Goal: Task Accomplishment & Management: Complete application form

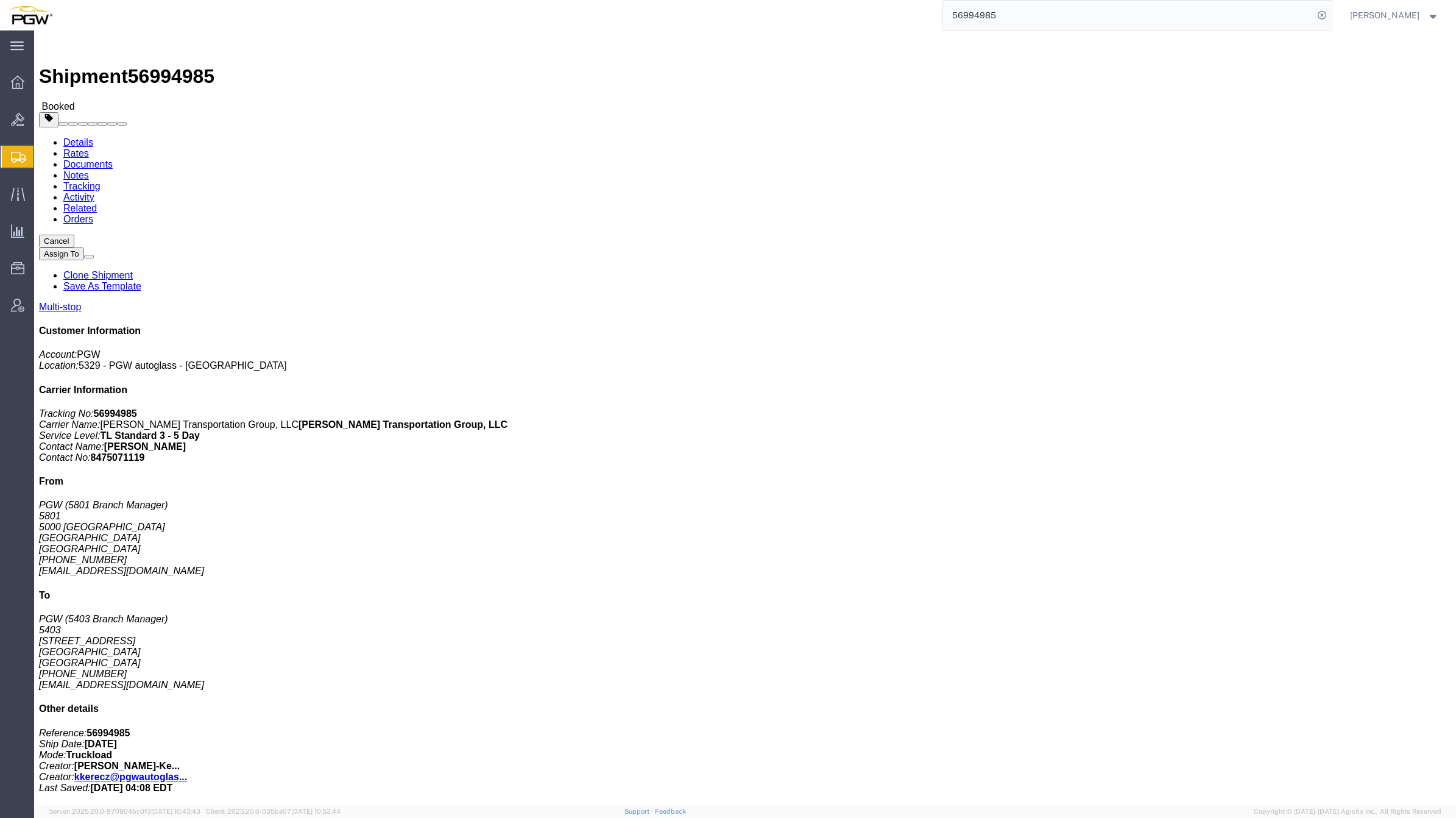
click at [0, 0] on span "Shipment Manager" at bounding box center [0, 0] width 0 height 0
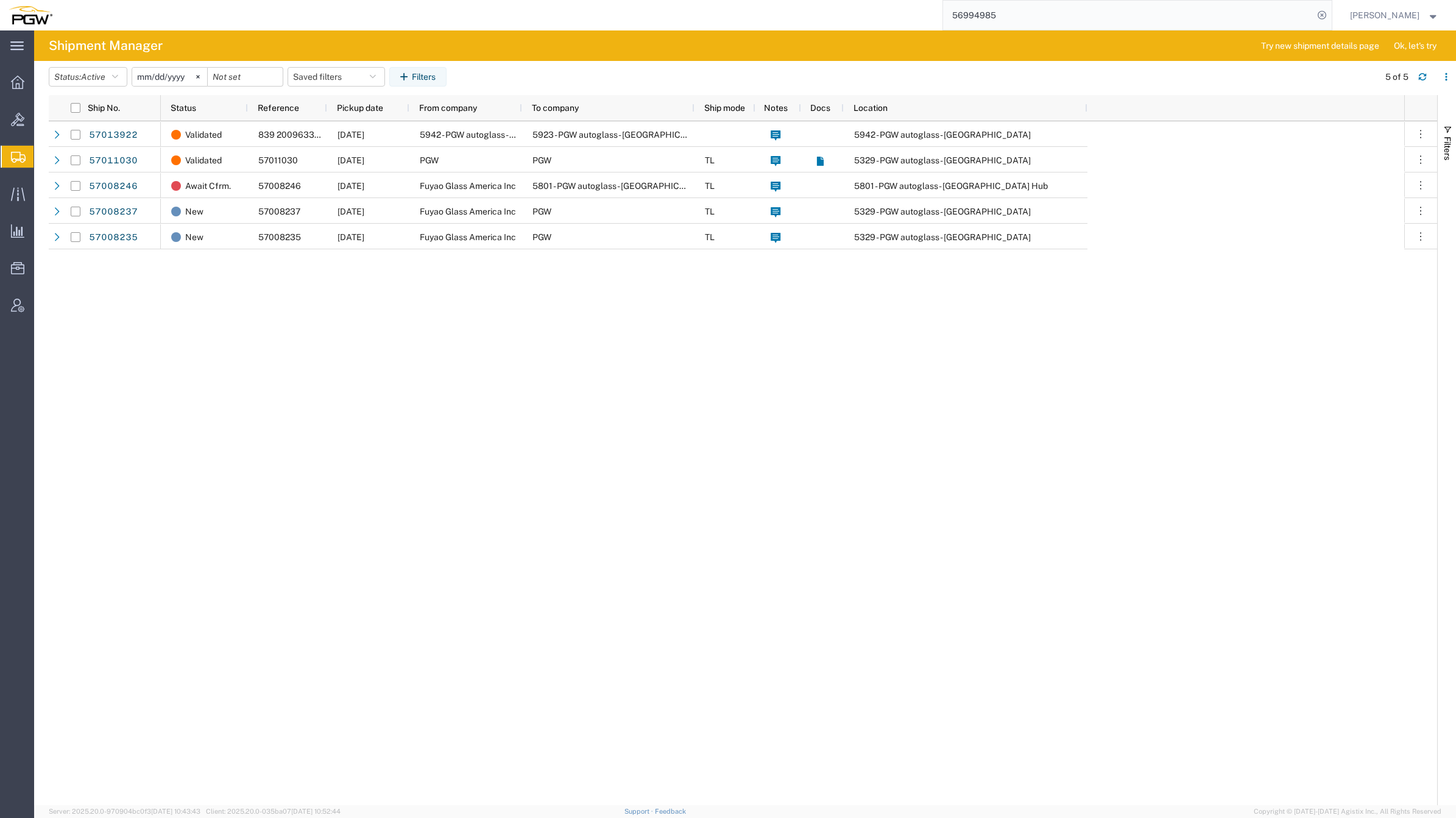
click at [0, 0] on span "Create from Template" at bounding box center [0, 0] width 0 height 0
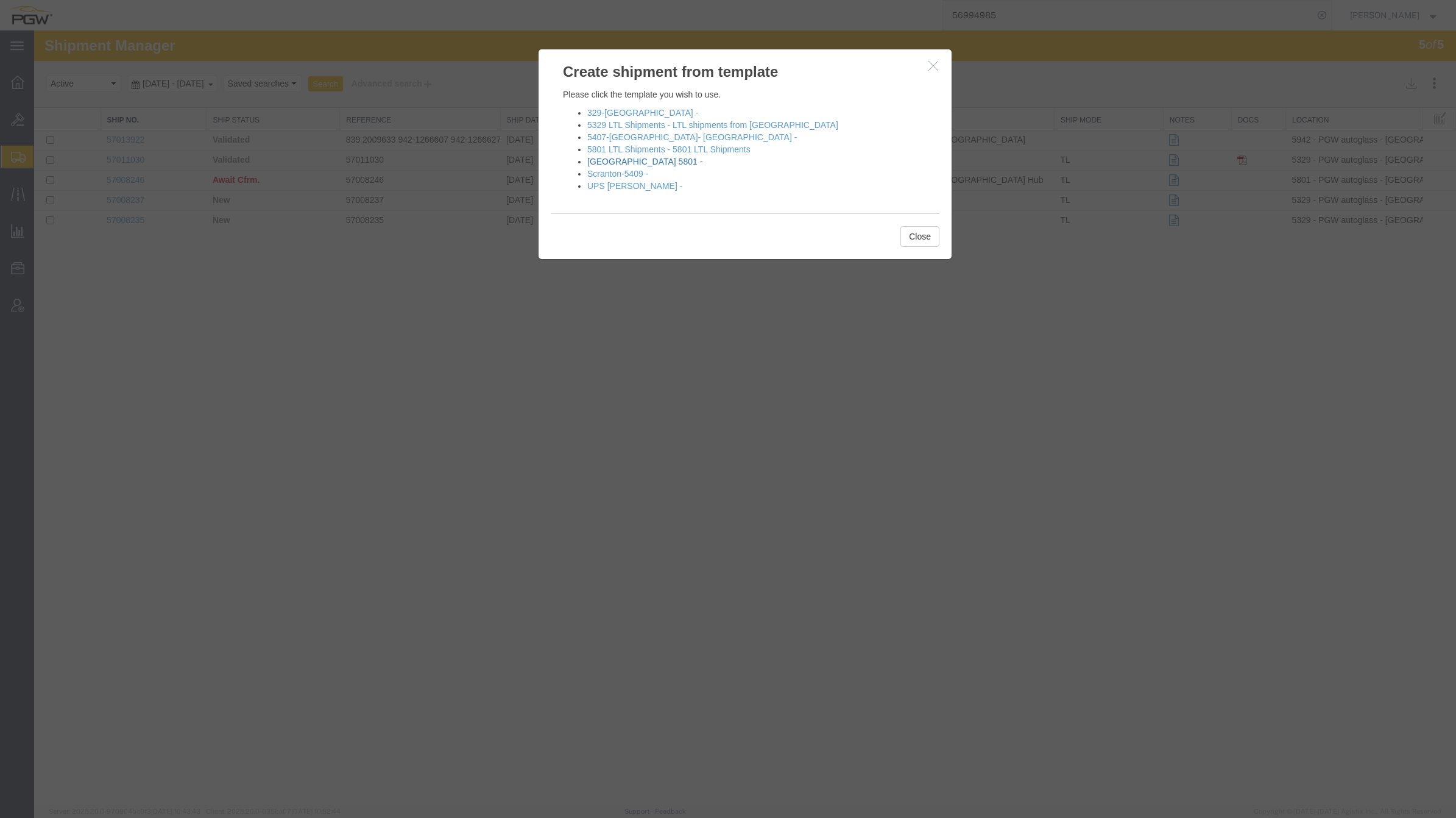
click at [632, 165] on link "Fort Worth 5801 -" at bounding box center [645, 161] width 116 height 10
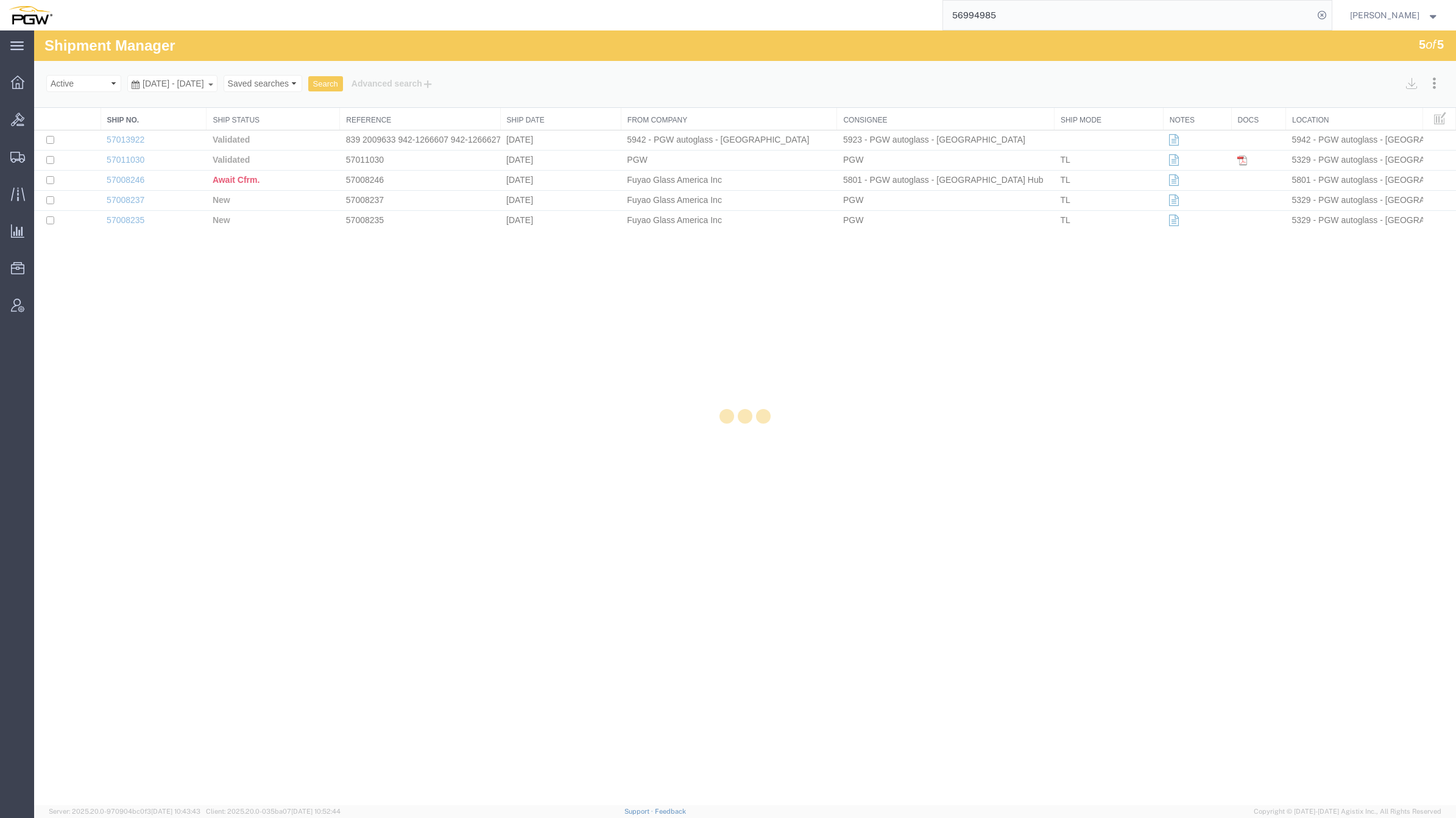
click at [527, 373] on div at bounding box center [745, 418] width 1422 height 775
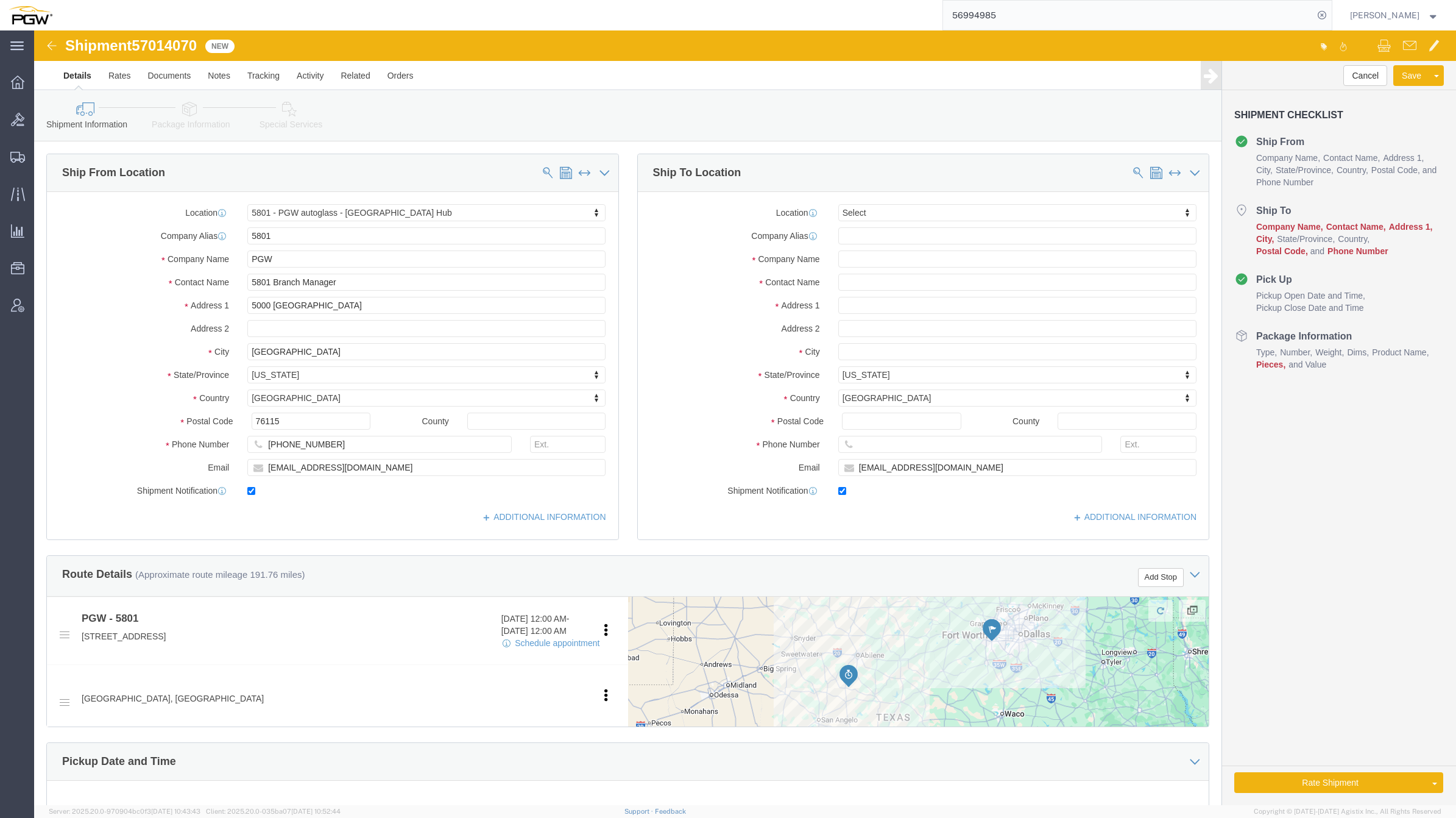
select select "62891"
select select
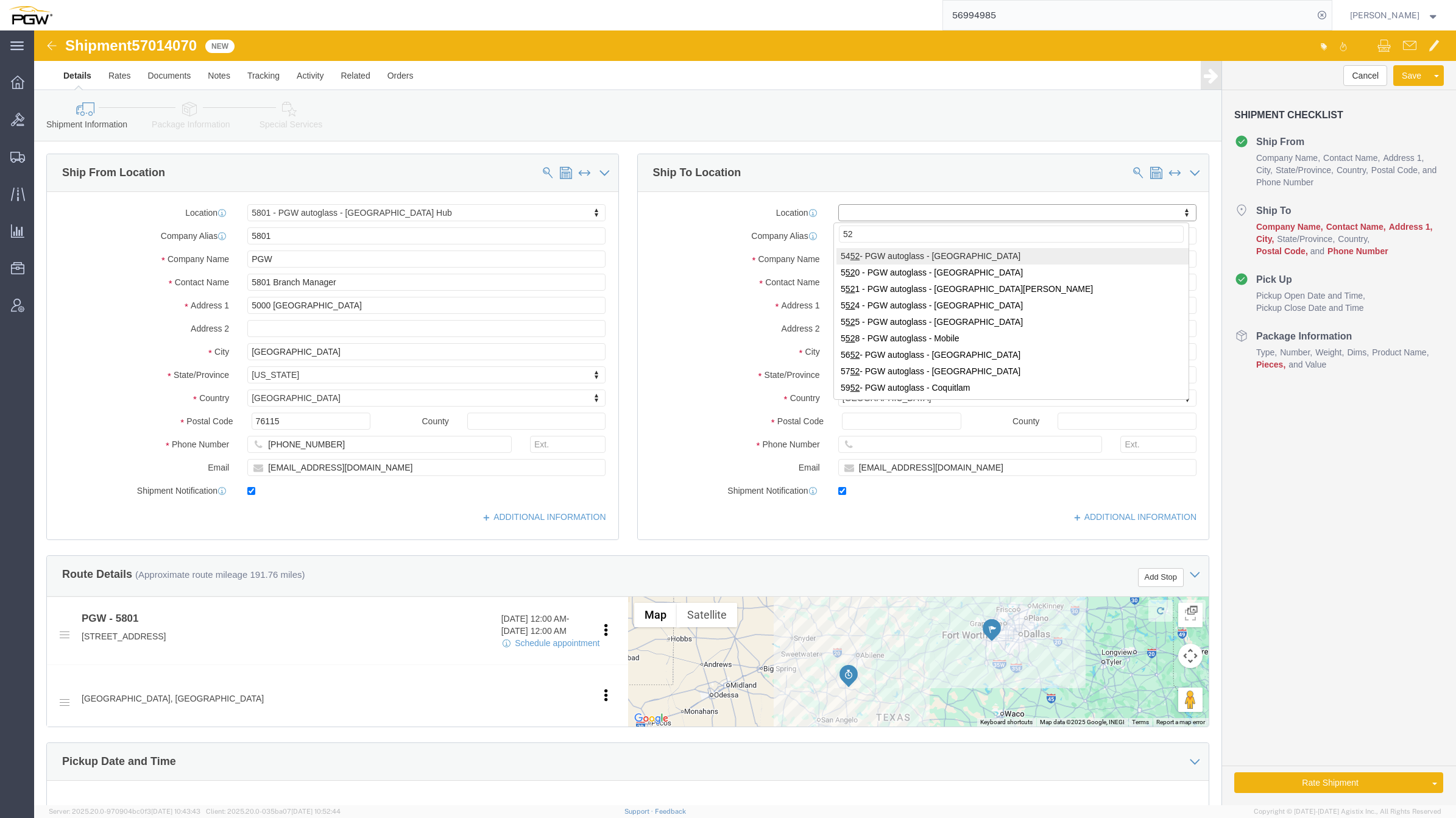
type input "5"
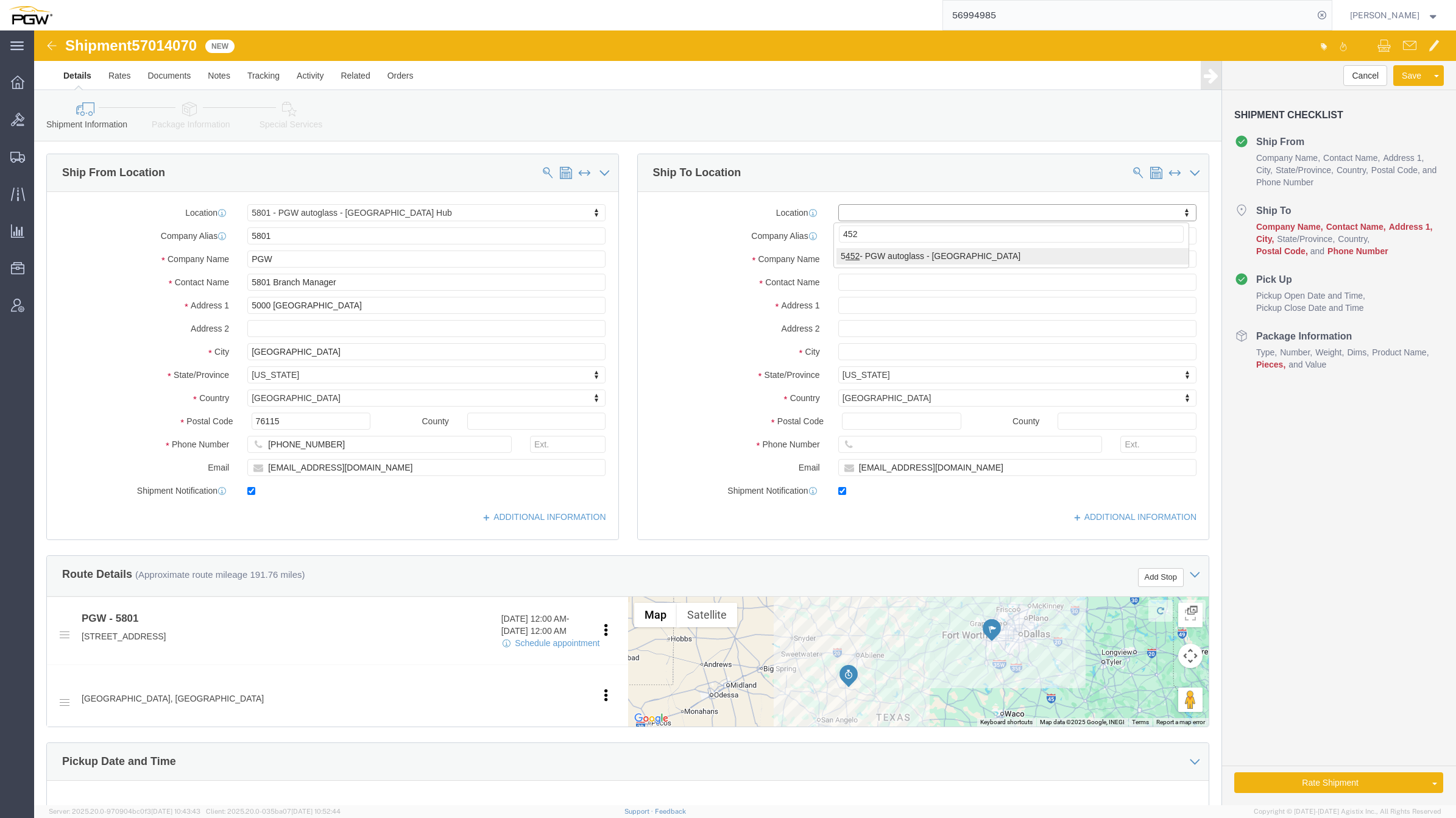
type input "452"
select select "28299"
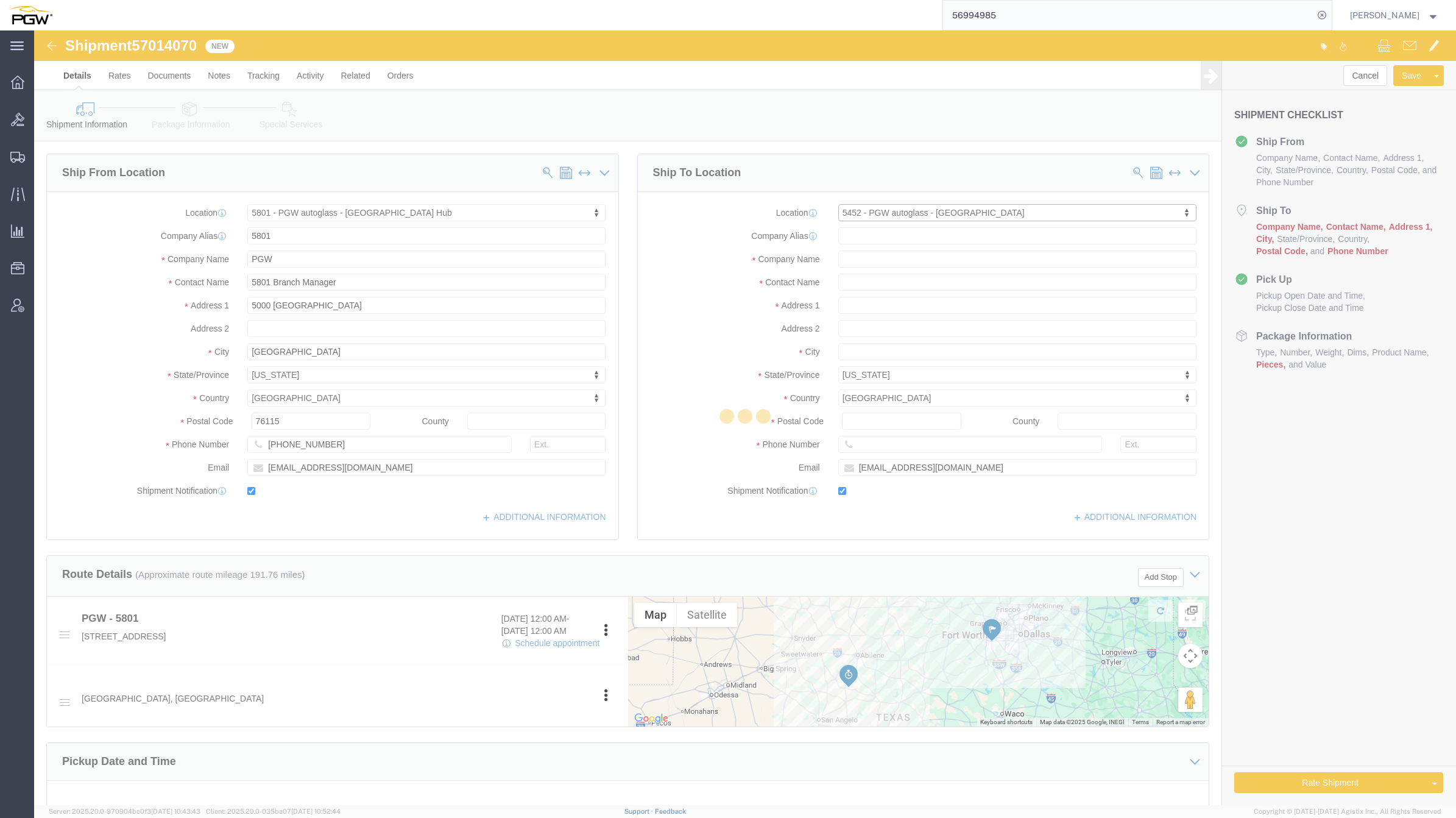
type input "5452"
type input "PGW"
type input "5452 Branch Manager"
type input "2500 Scarbrough Dr Ste 100"
type input "Austin"
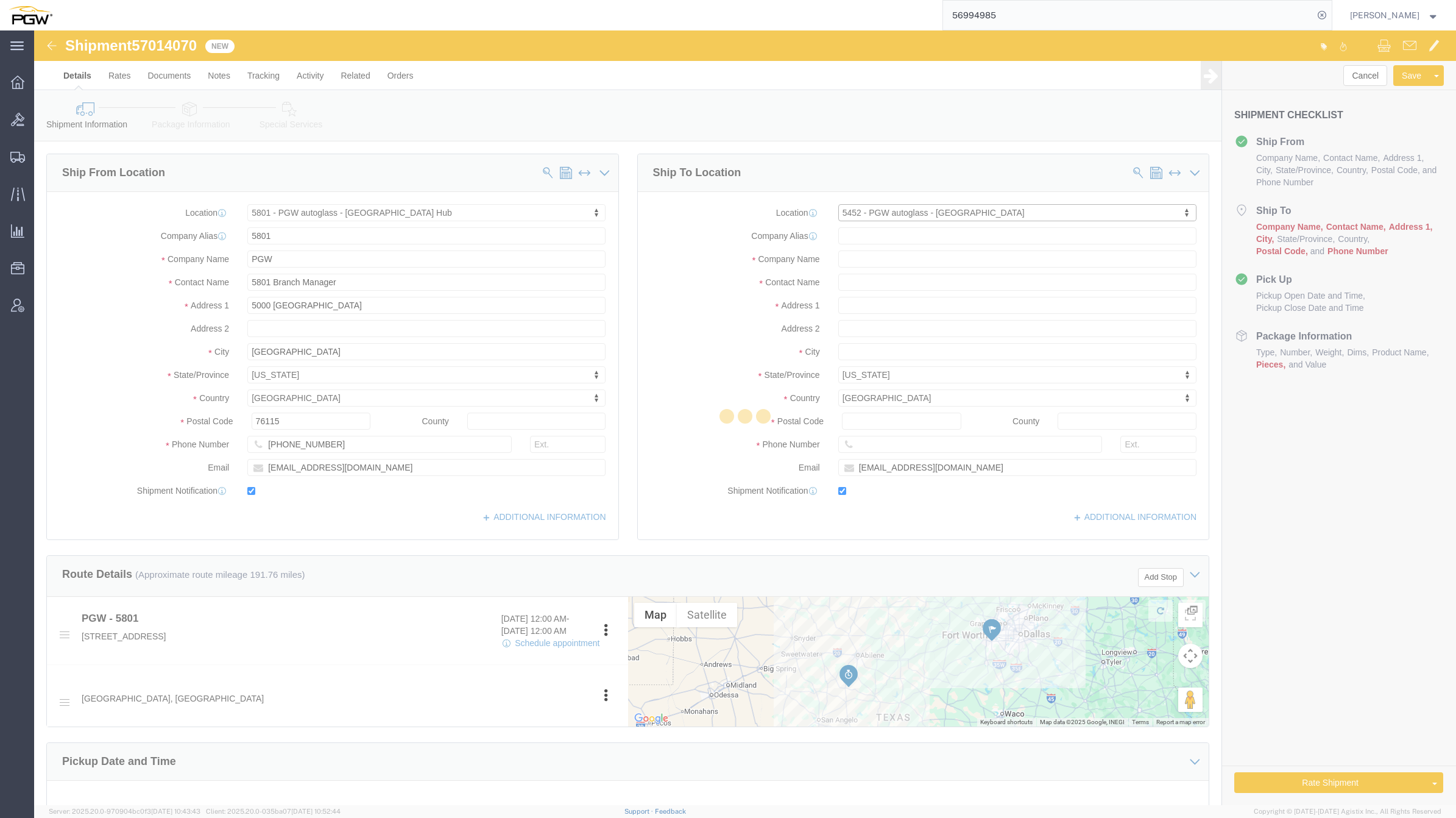
type input "78728"
type input "512-821-3515"
type input "lkqsp_o_pm_5452@pgwag.com"
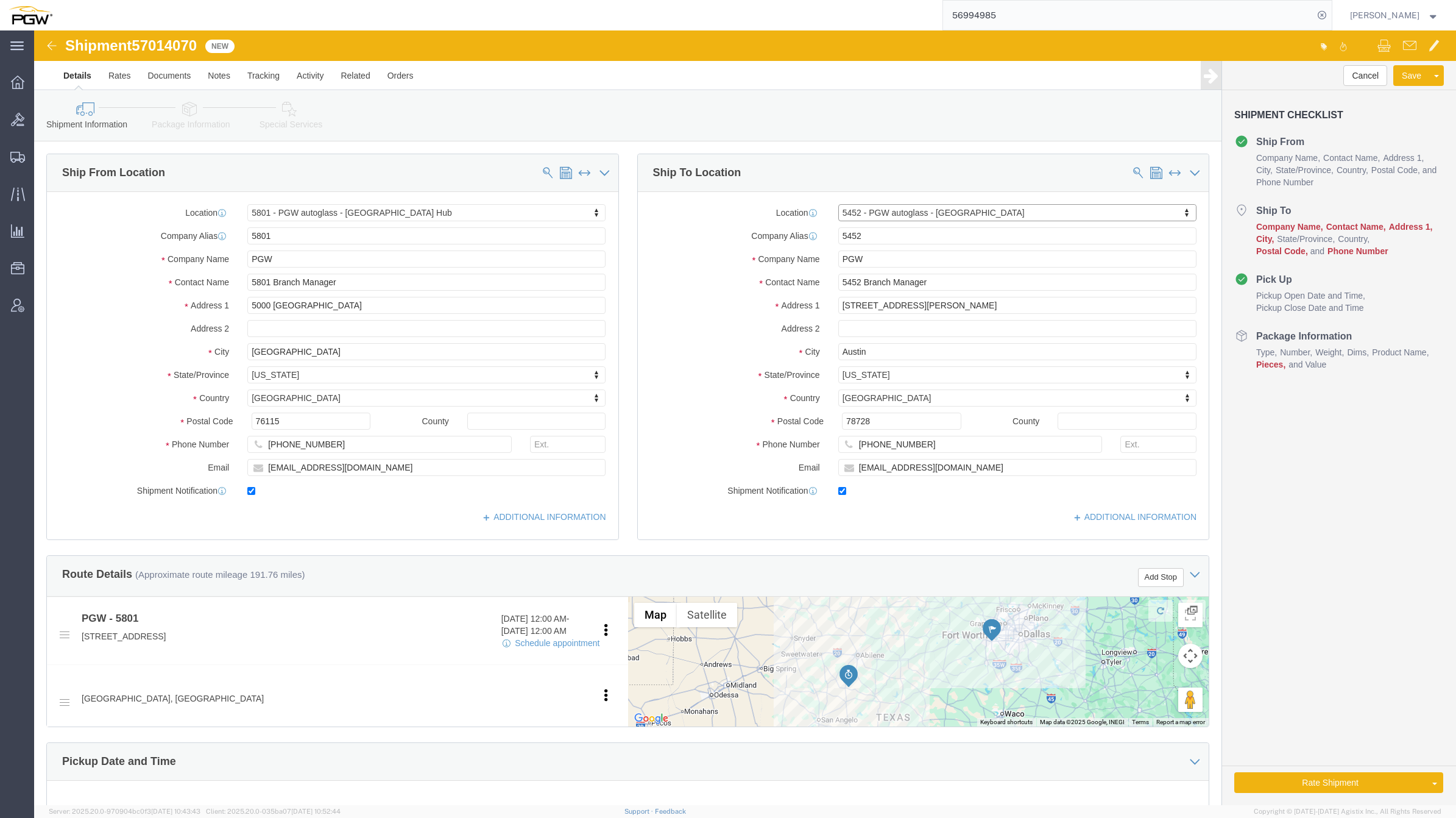
select select "TX"
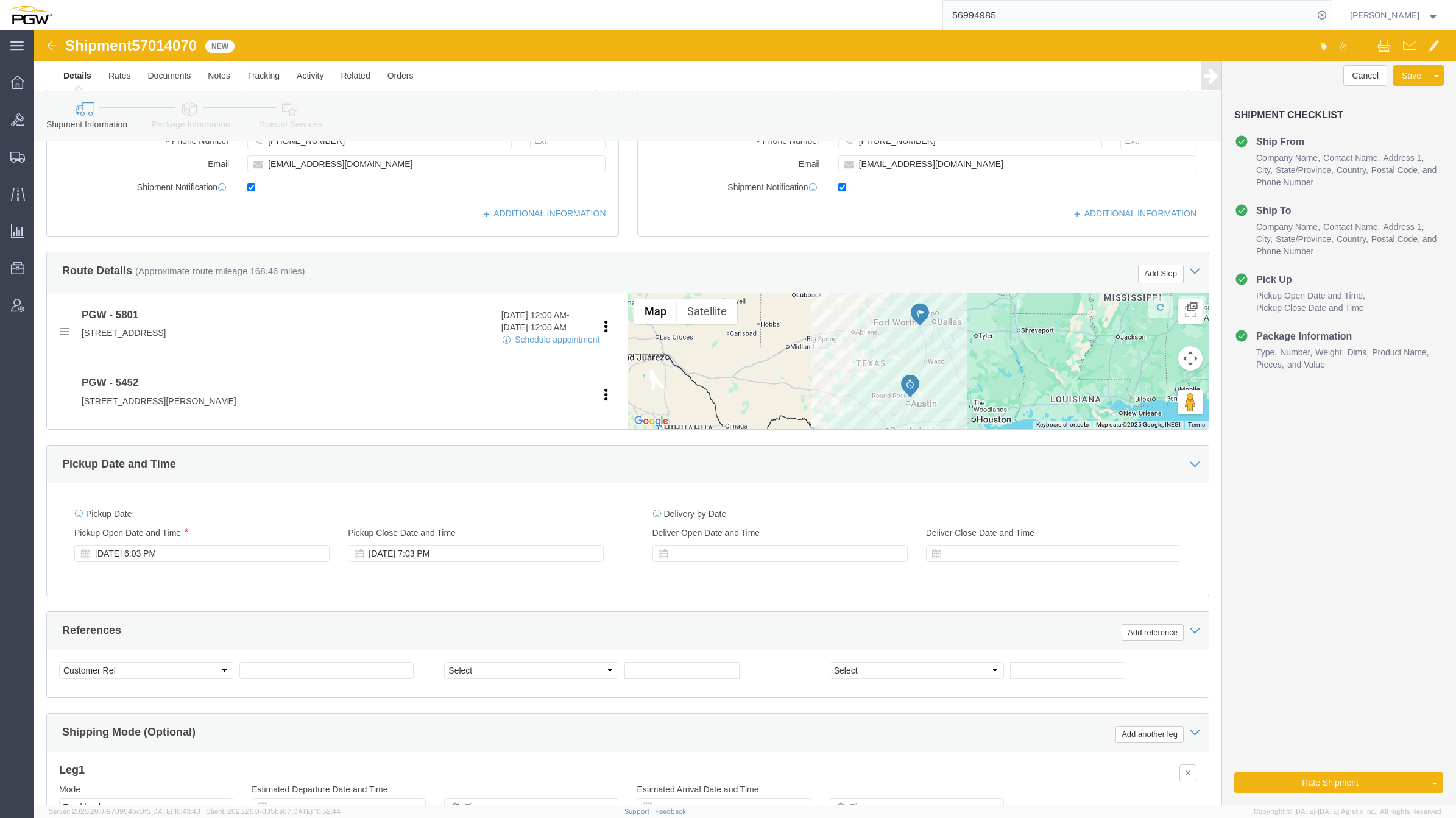
scroll to position [306, 0]
click div "Oct 02 2025 6:03 PM"
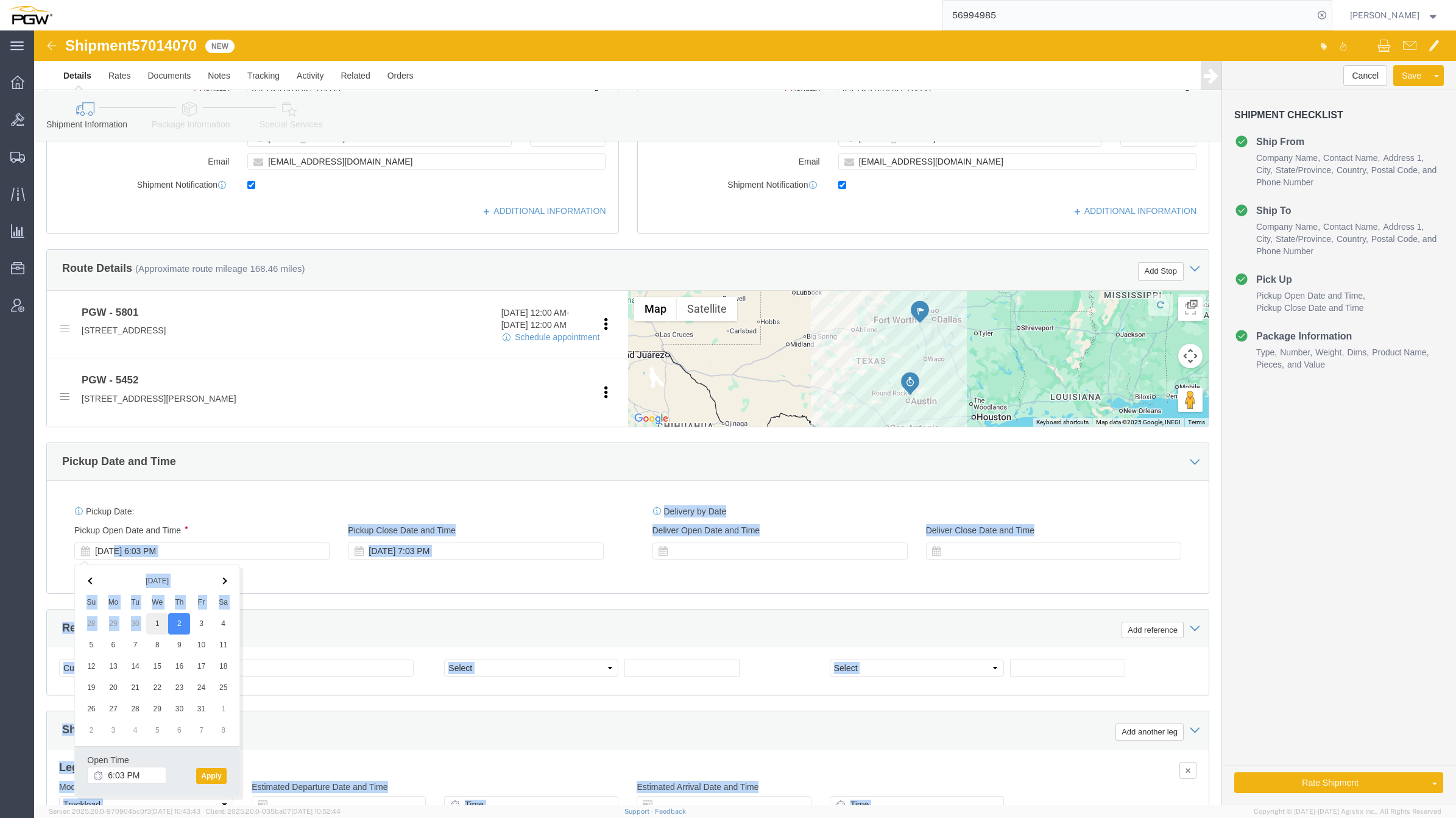
drag, startPoint x: 77, startPoint y: 519, endPoint x: 117, endPoint y: 583, distance: 75.5
click body "Shipment 57014070 New Details Rates Documents Notes Tracking Activity Related O…"
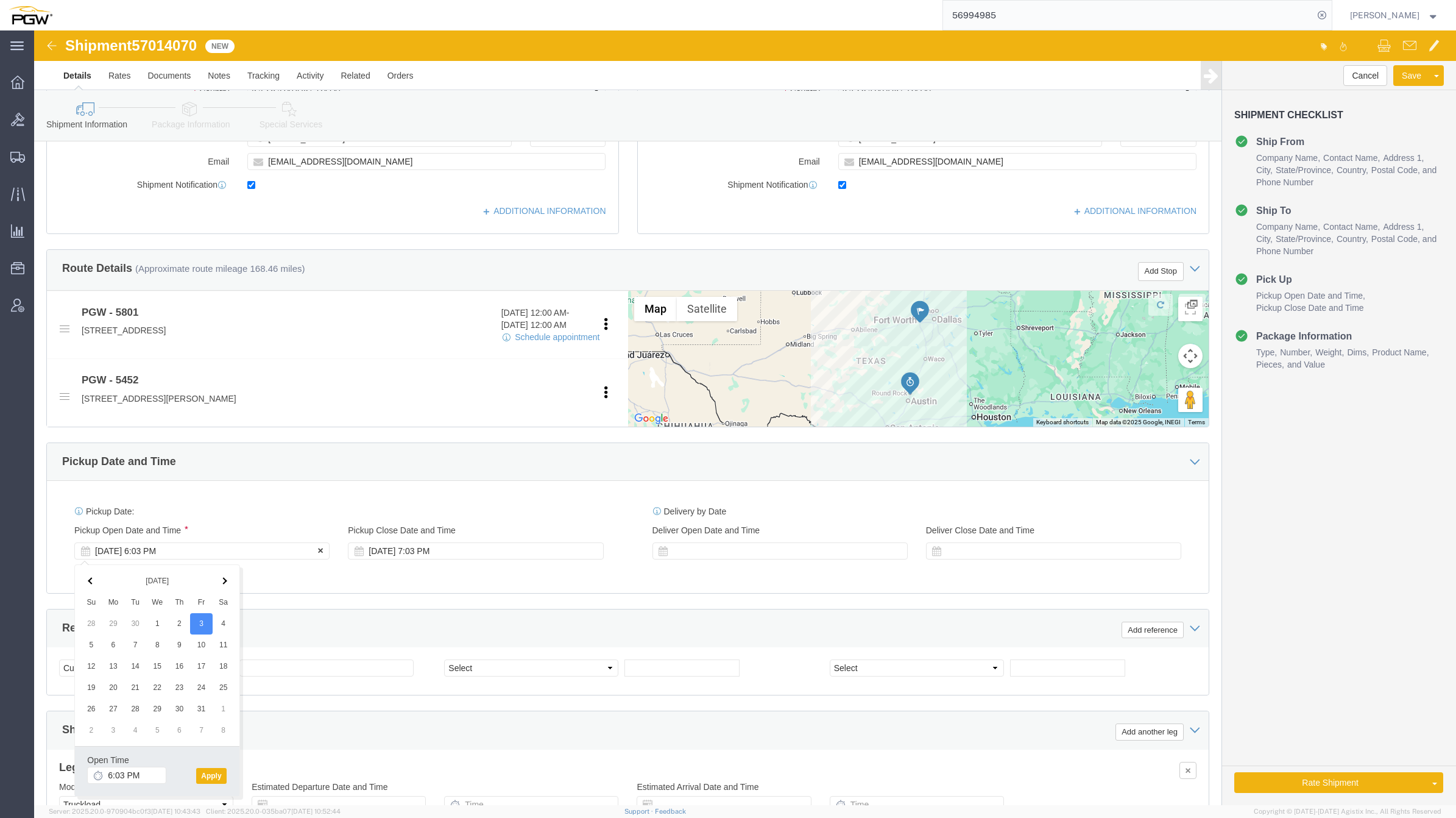
click div "Oct 02 2025 6:03 PM"
click div "Oct 03 2025 6:03 PM"
type input "9:00 AM"
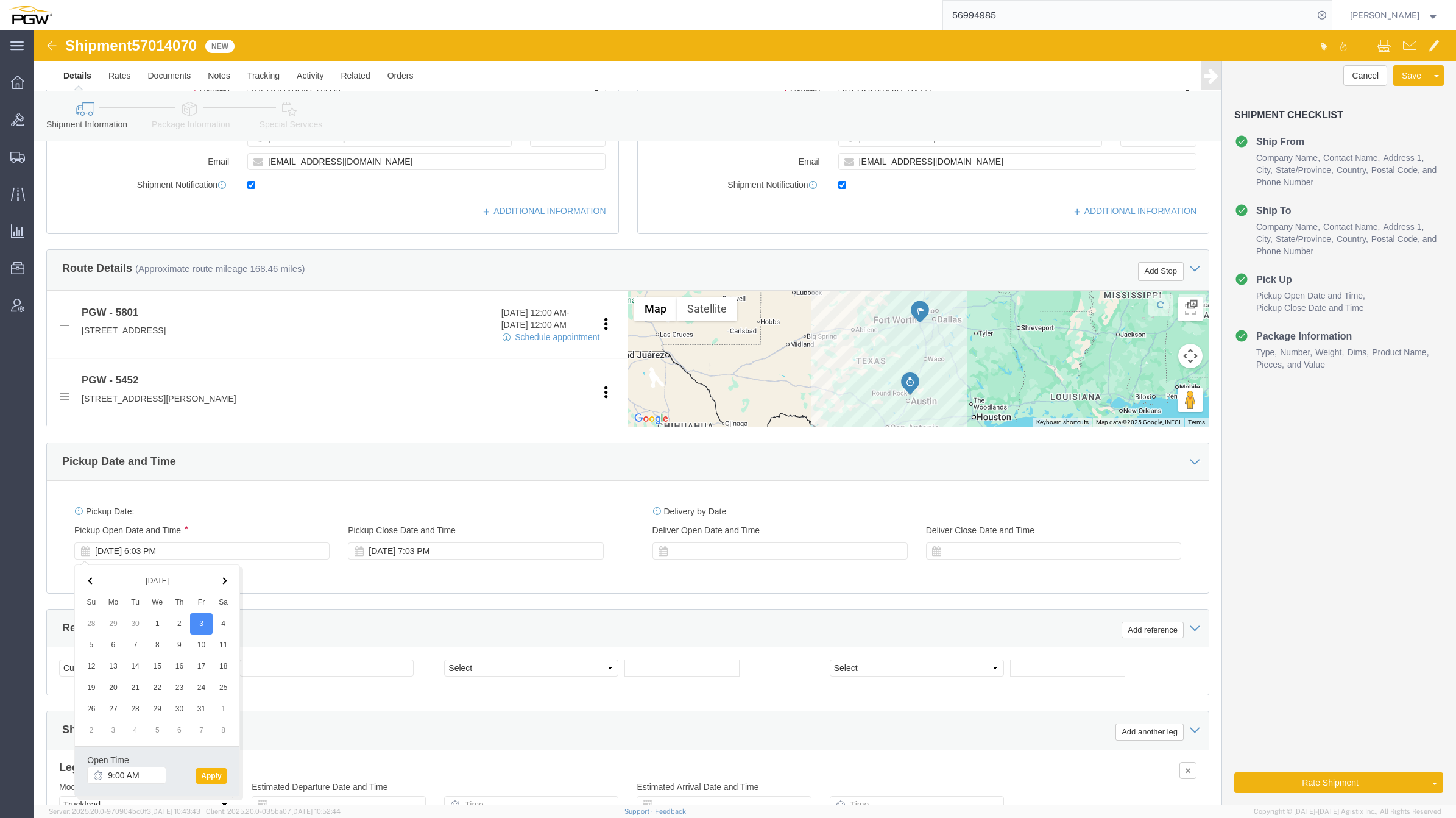
click button "Apply"
click select "Select Account Type Activity ID Airline Appointment Number ASN Batch Request # …"
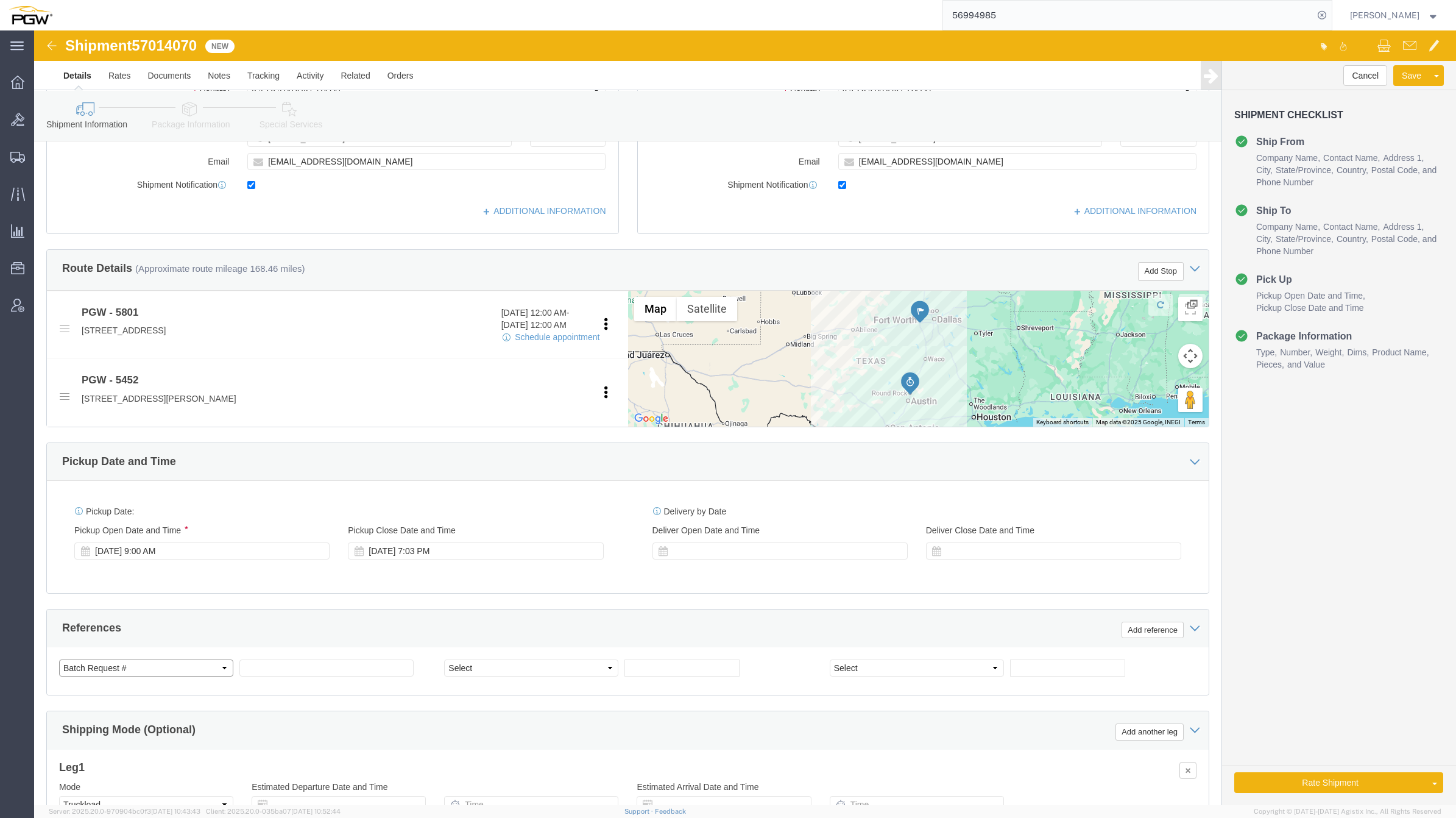
click select "Select Account Type Activity ID Airline Appointment Number ASN Batch Request # …"
select select "BOL"
click select "Select Account Type Activity ID Airline Appointment Number ASN Batch Request # …"
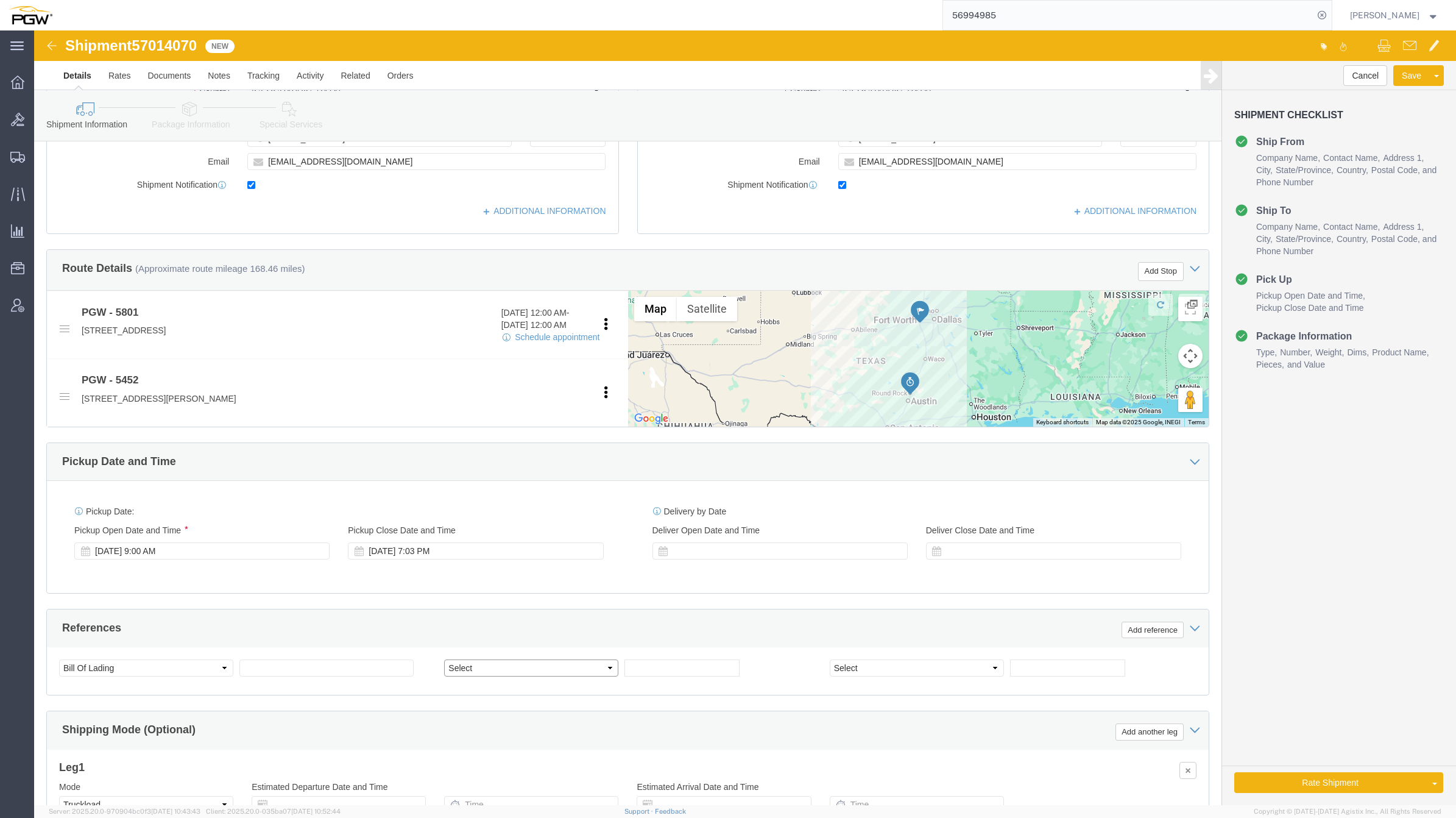
select select "ORDERNUM"
click select "Select Account Type Activity ID Airline Appointment Number ASN Batch Request # …"
click input "text"
type input "669321"
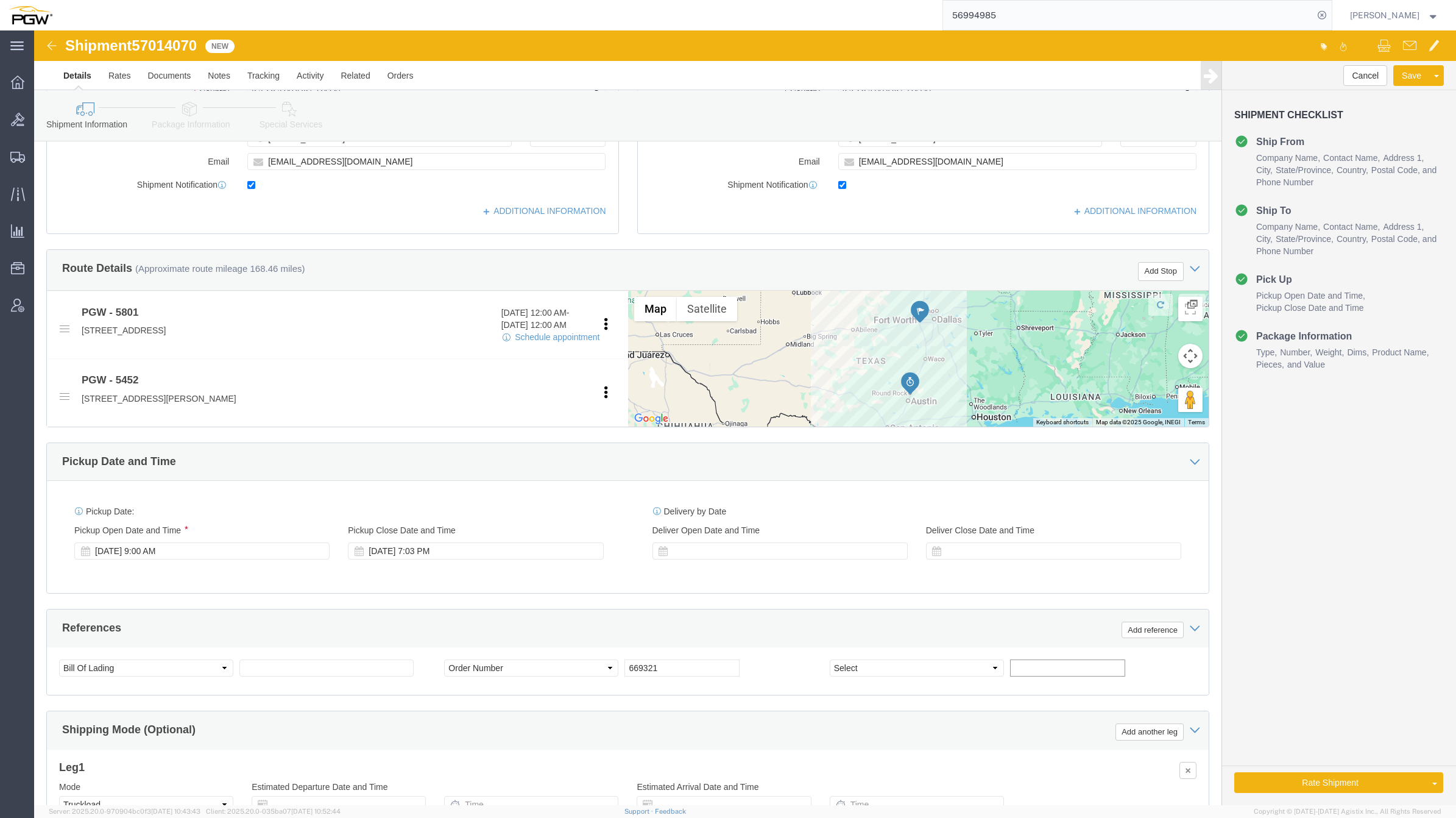
click input "text"
type input "669328"
click select "Select Account Type Activity ID Airline Appointment Number ASN Batch Request # …"
select select "ORDERNUM"
click select "Select Account Type Activity ID Airline Appointment Number ASN Batch Request # …"
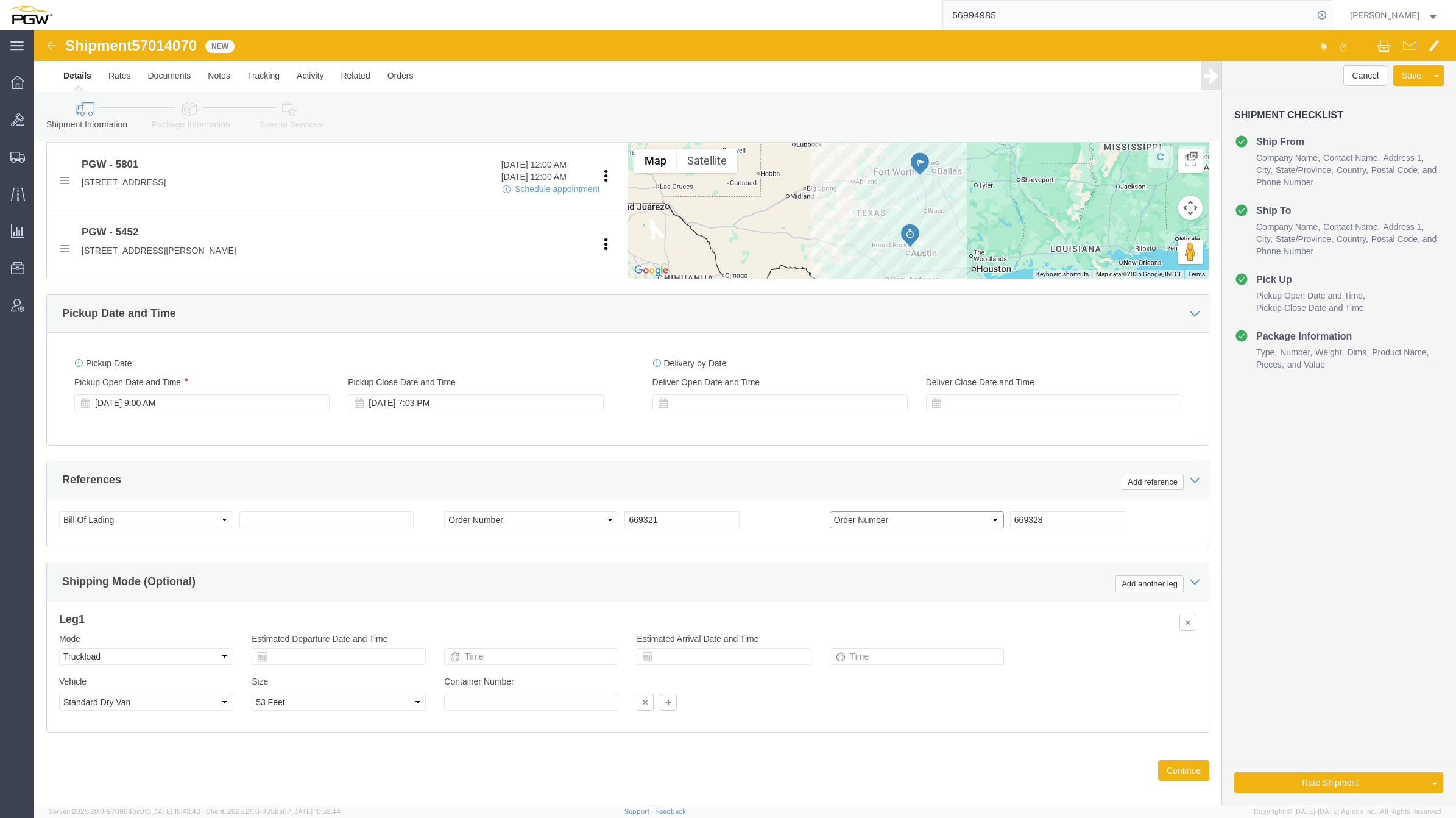
scroll to position [470, 0]
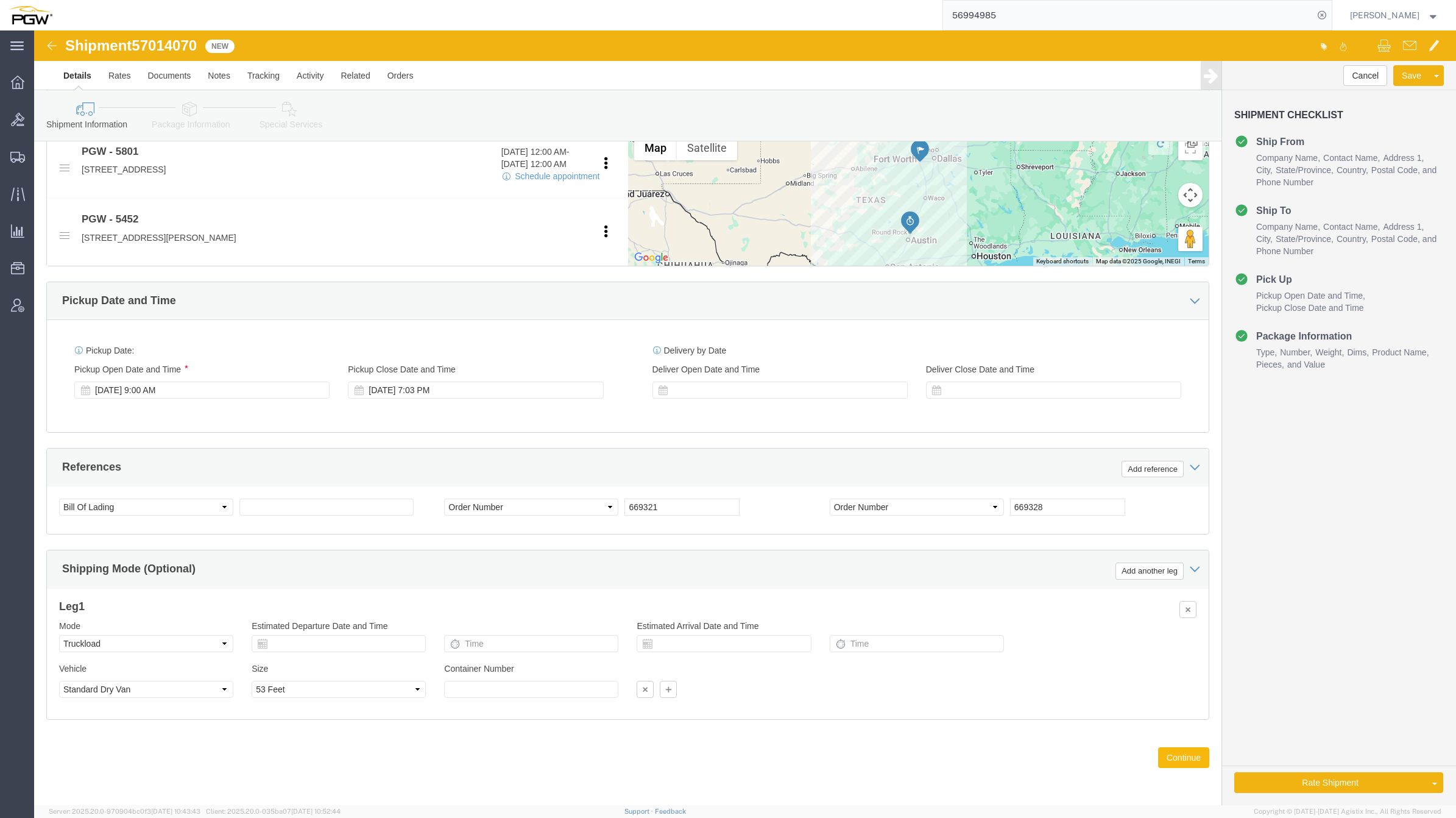
click button "Continue"
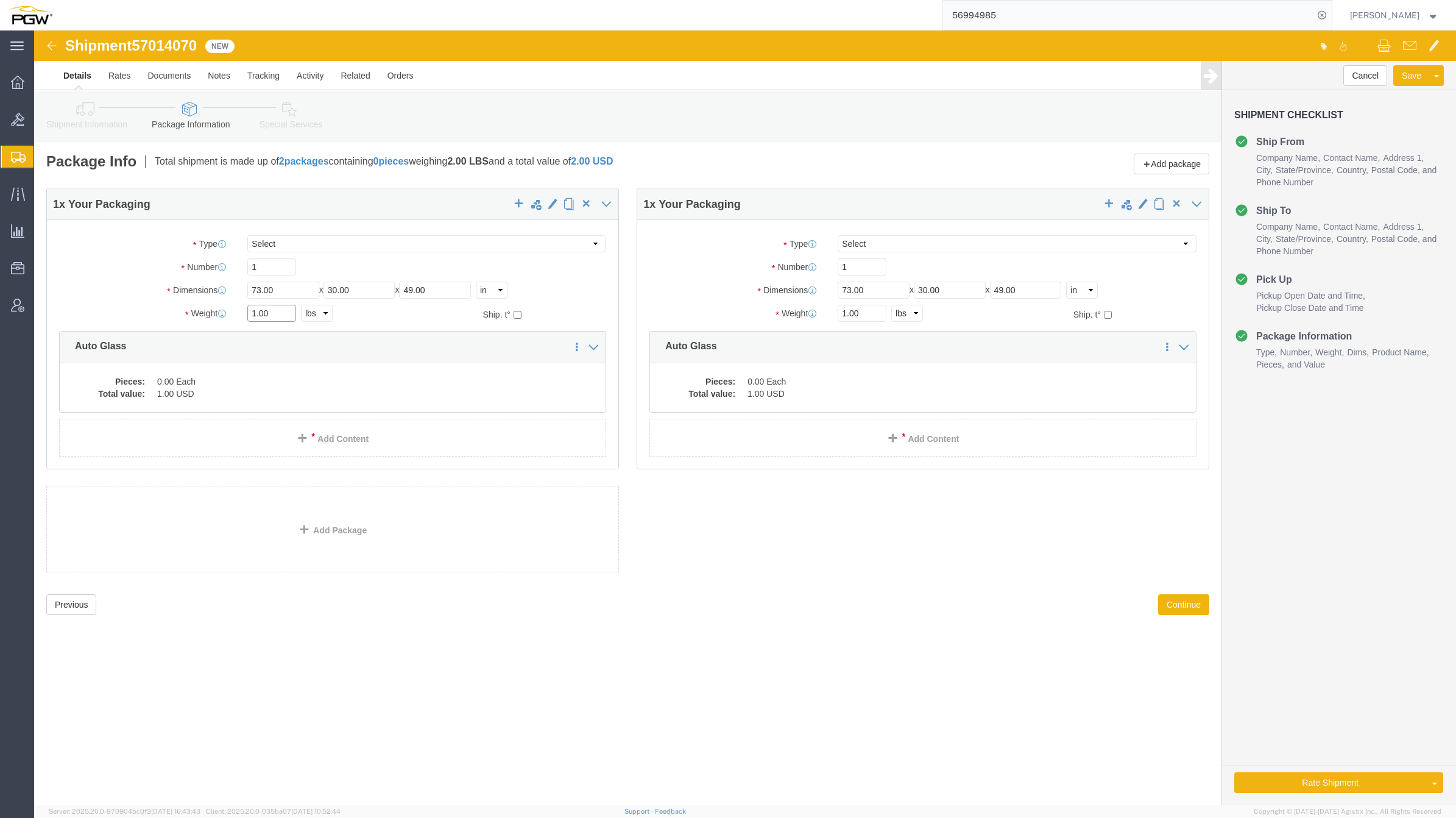
drag, startPoint x: 221, startPoint y: 282, endPoint x: 210, endPoint y: 279, distance: 11.4
click div "1.00 Select kgs lbs"
type input "18095.00"
drag, startPoint x: 228, startPoint y: 232, endPoint x: 207, endPoint y: 226, distance: 21.8
click div "Package Type Select Bale(s) Basket(s) Bolt(s) Bottle(s) Buckets Bulk Bundle(s) …"
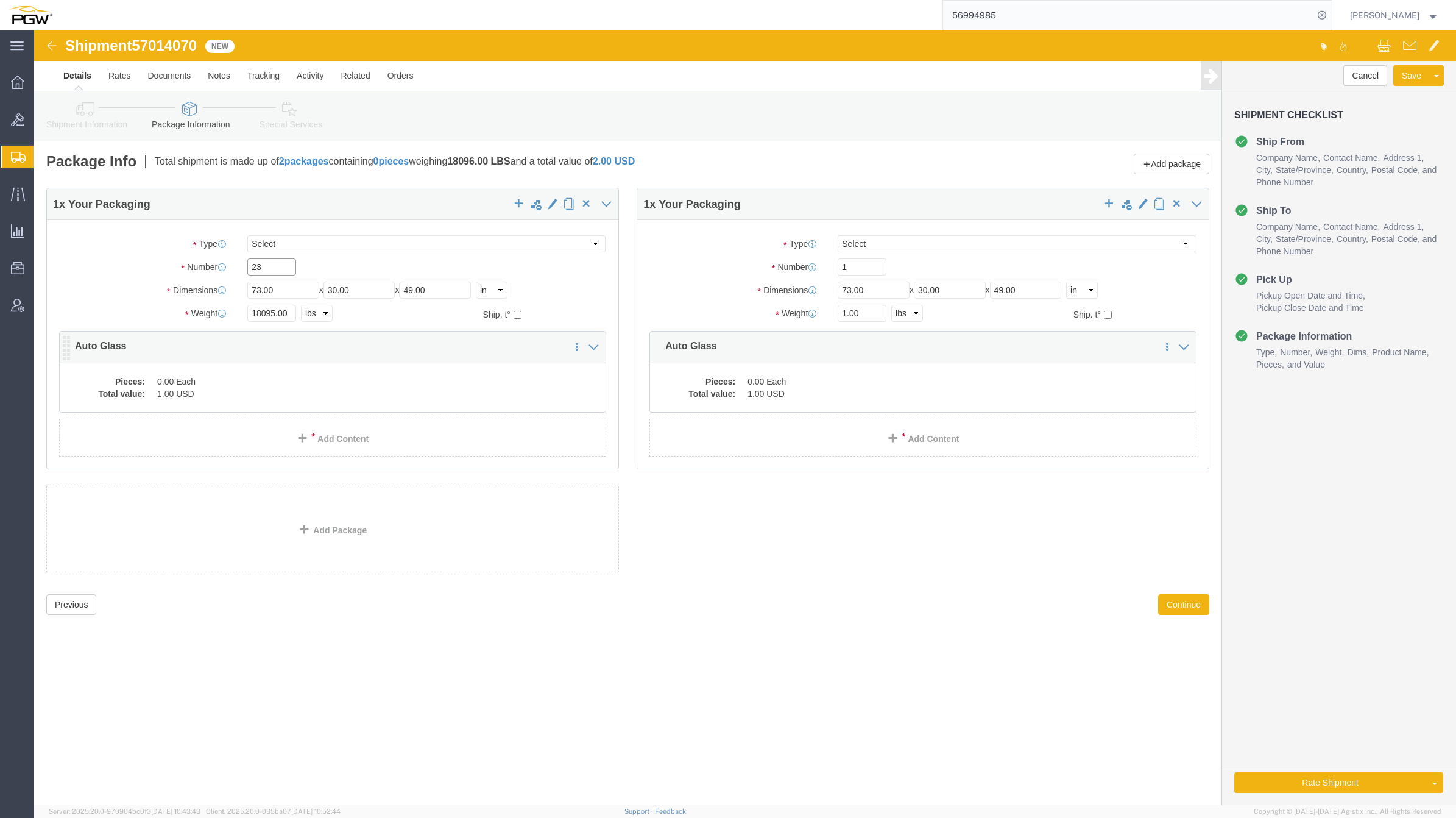
type input "23"
click dd "1.00 USD"
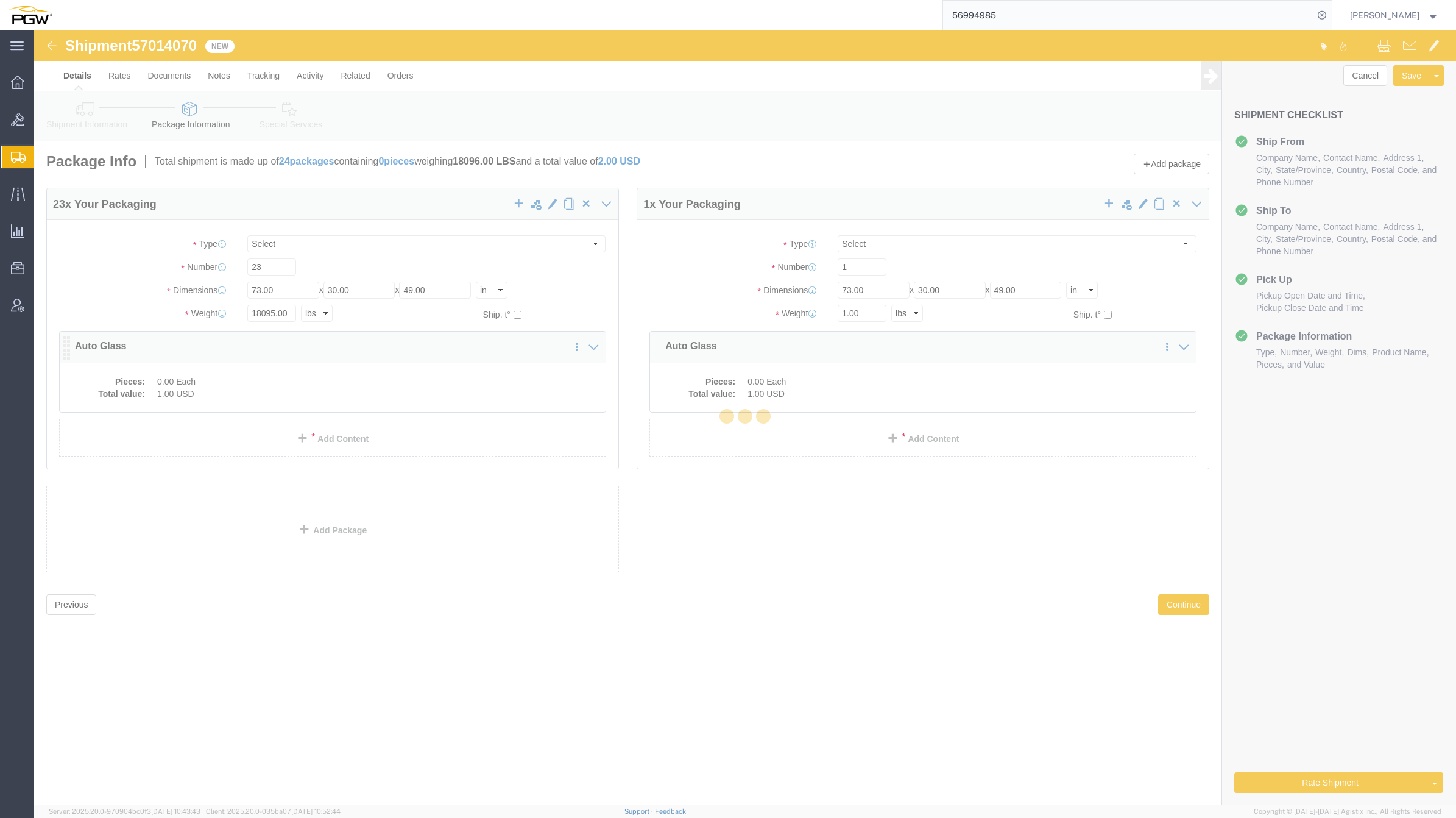
click at [182, 397] on div at bounding box center [745, 418] width 1422 height 775
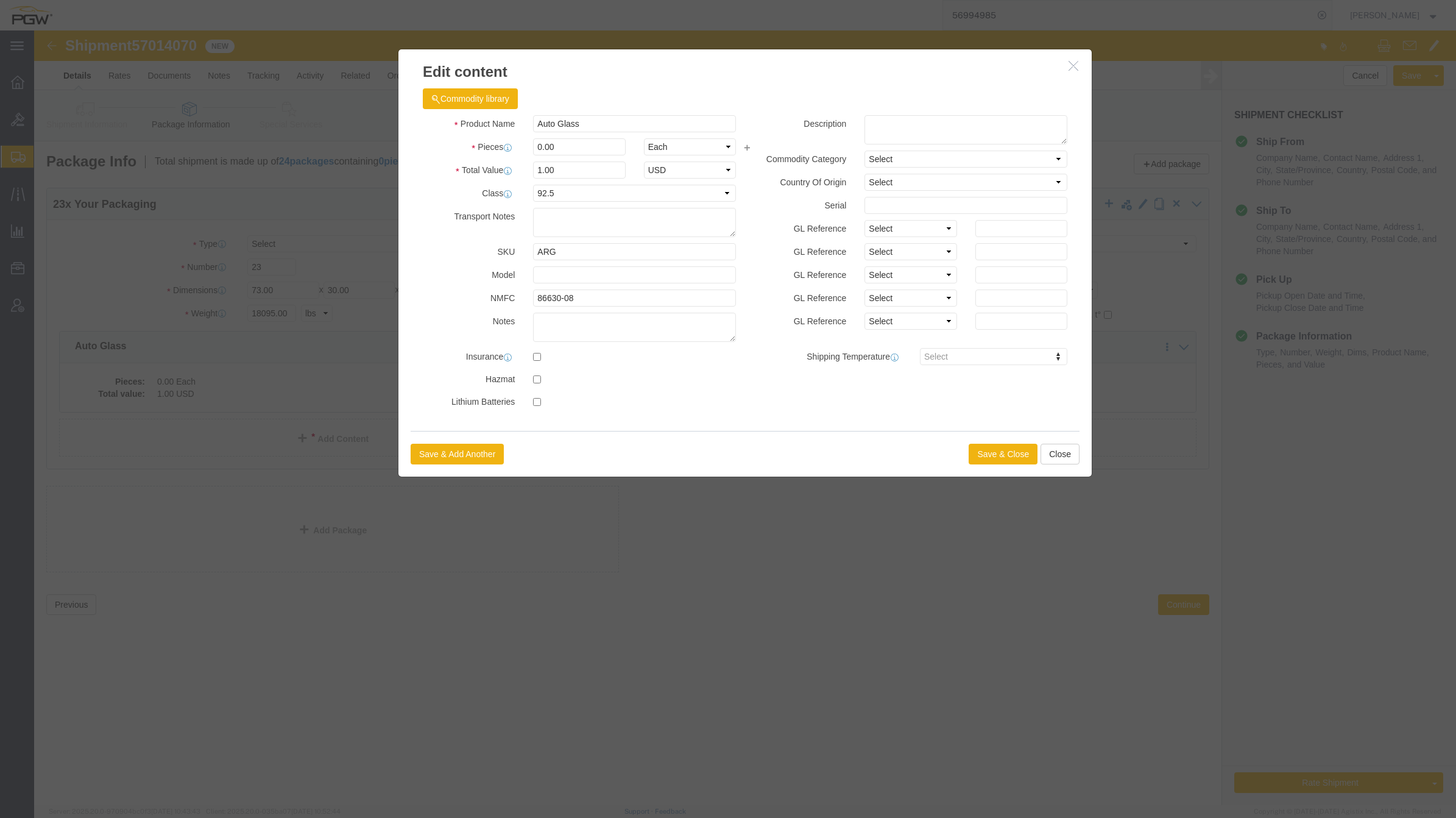
click div "Product Name Auto Glass Pieces 0.00 Select Bag Barrels 100Board Feet Bottle Box…"
drag, startPoint x: 508, startPoint y: 120, endPoint x: 492, endPoint y: 118, distance: 16.1
click div "0.00"
type input "23.00"
type input "23"
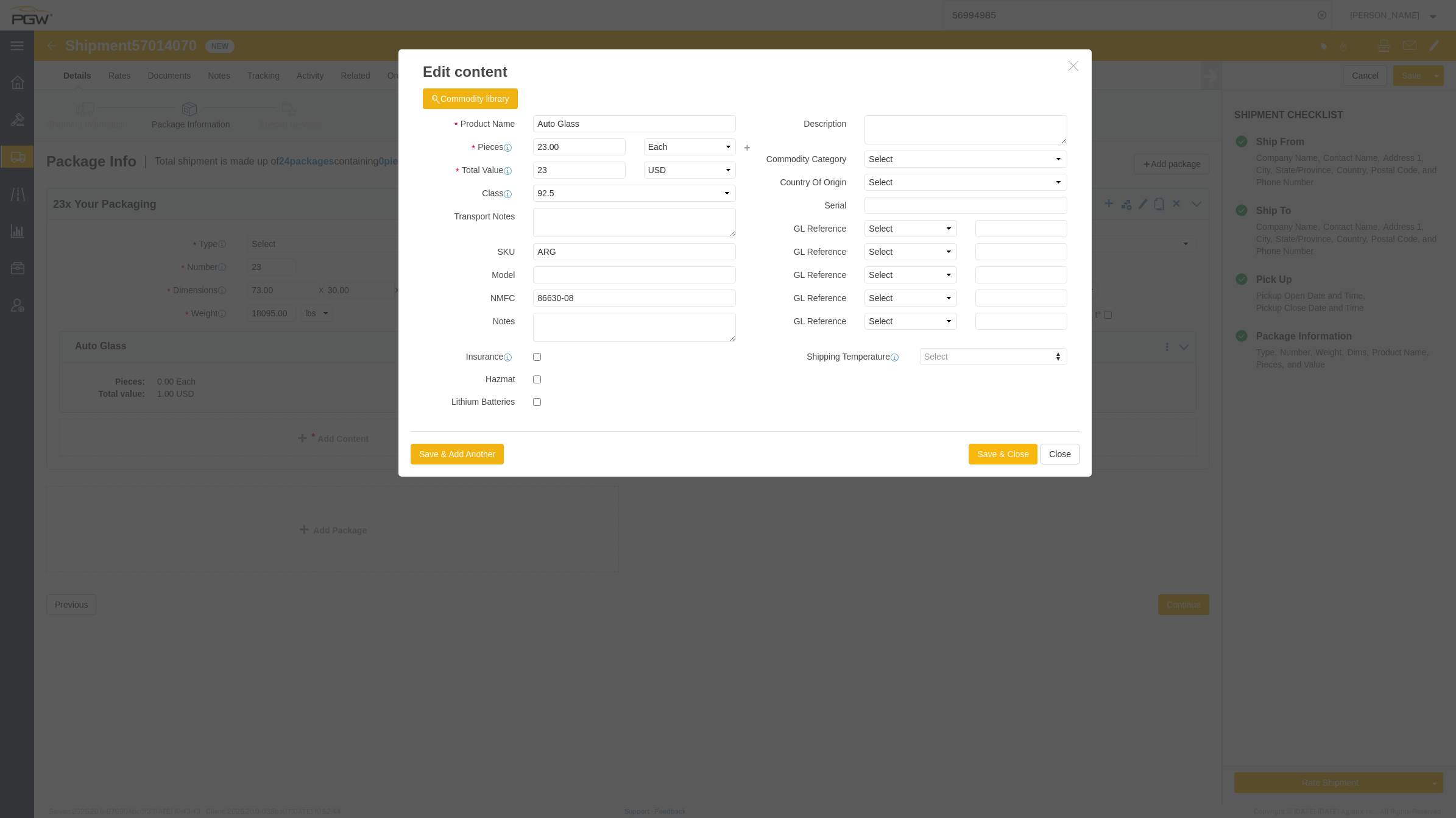
click button "Save & Close"
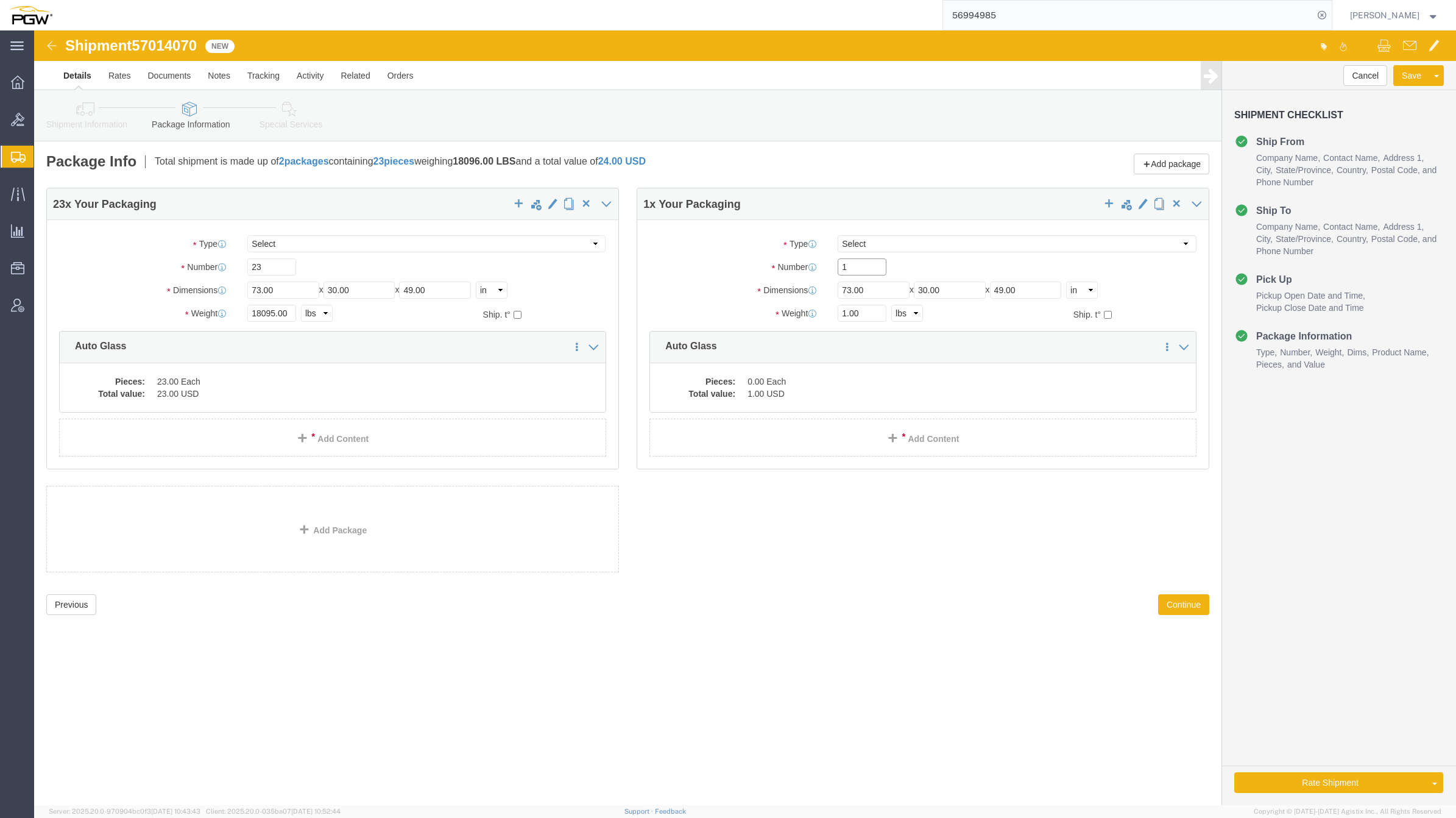
click input "1"
type input "1300"
drag, startPoint x: 835, startPoint y: 235, endPoint x: 762, endPoint y: 214, distance: 76.0
click div "Package Type Select Bale(s) Basket(s) Bolt(s) Bottle(s) Buckets Bulk Bundle(s) …"
click input "1.00"
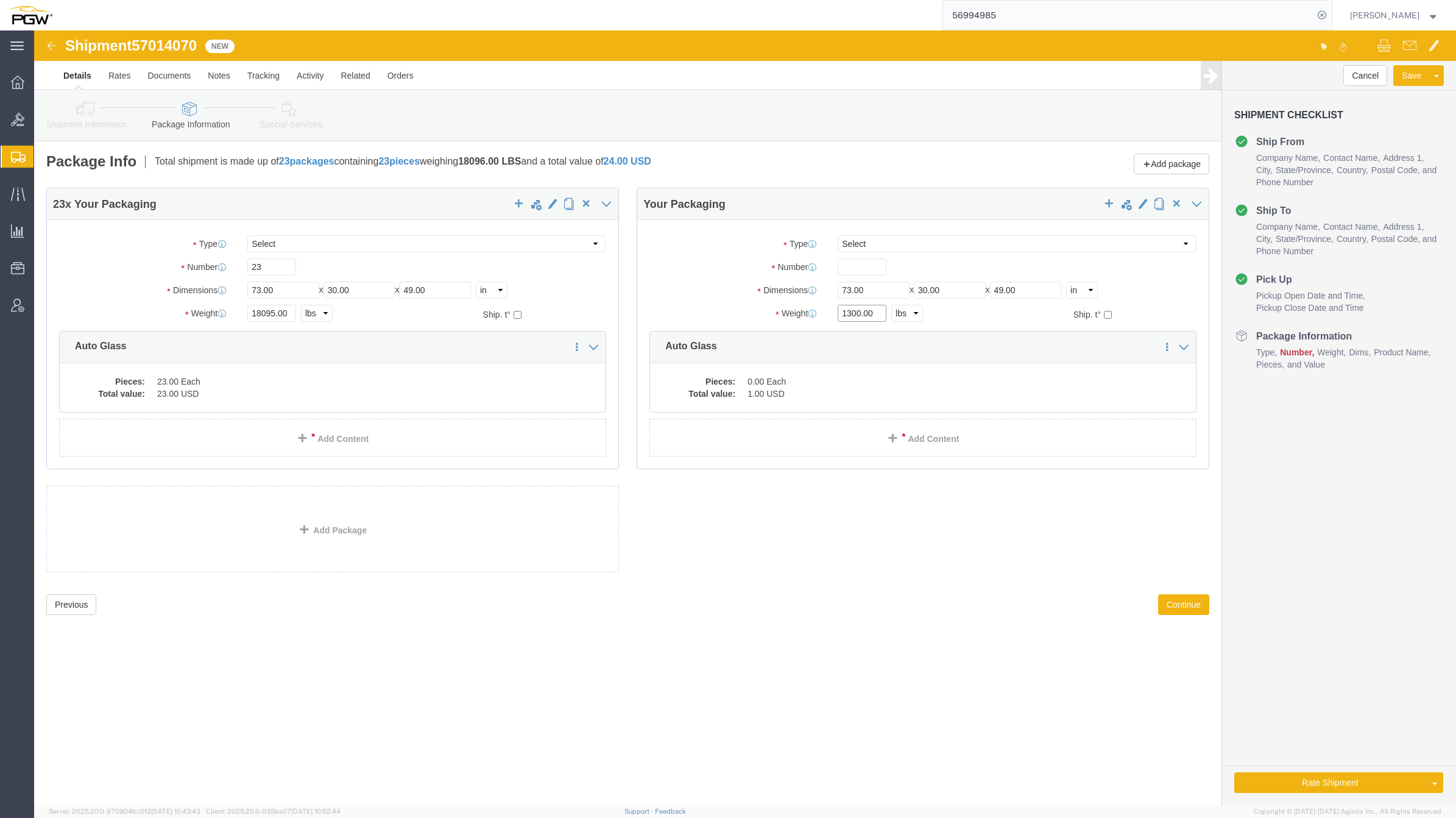
type input "1300.00"
click div "Previous Continue"
click input "text"
type input "3"
click div "23 x Your Packaging Package Type Select Bale(s) Basket(s) Bolt(s) Bottle(s) Buc…"
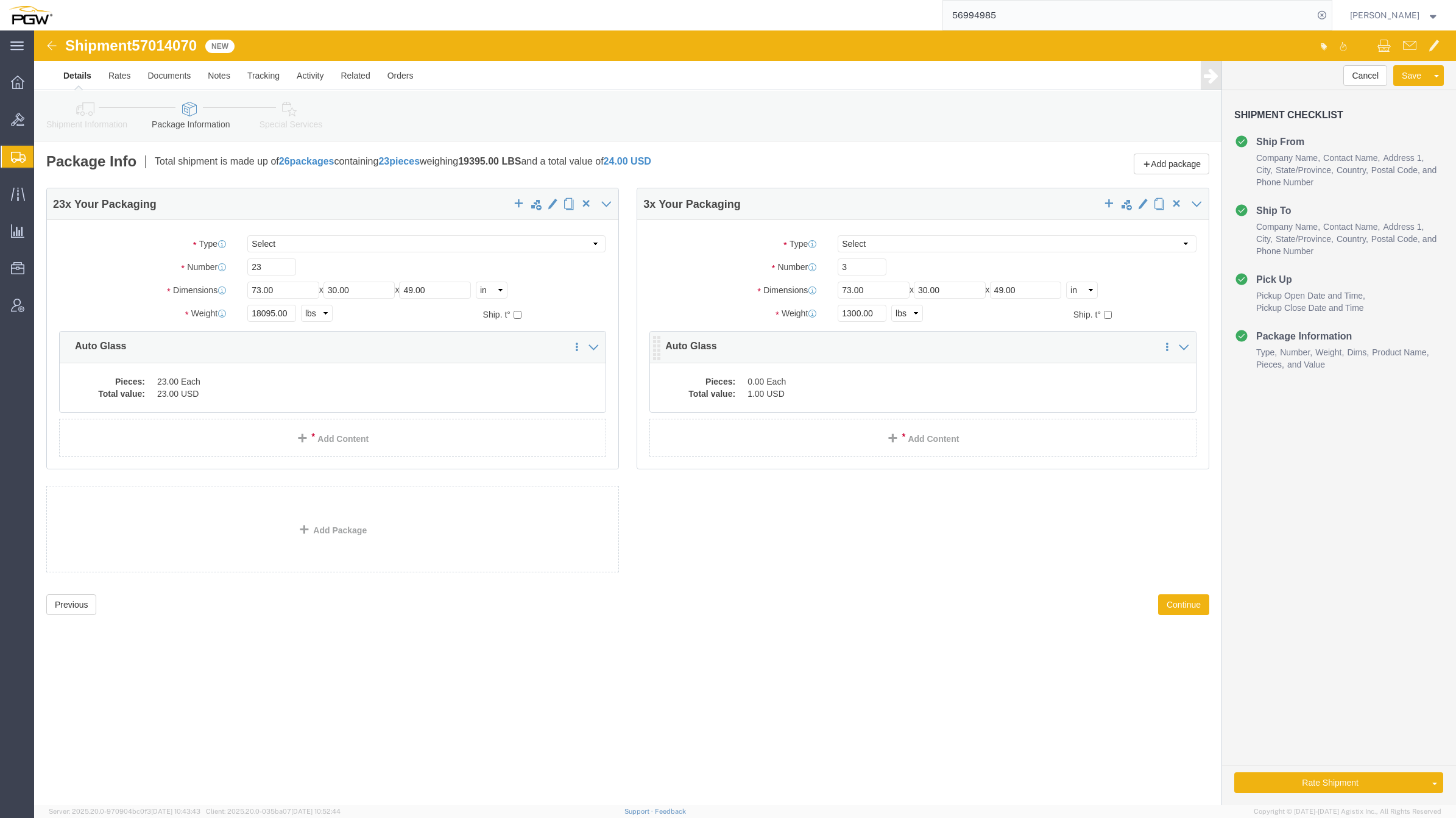
click div "Pieces: 0.00 Each Total value: 1.00 USD"
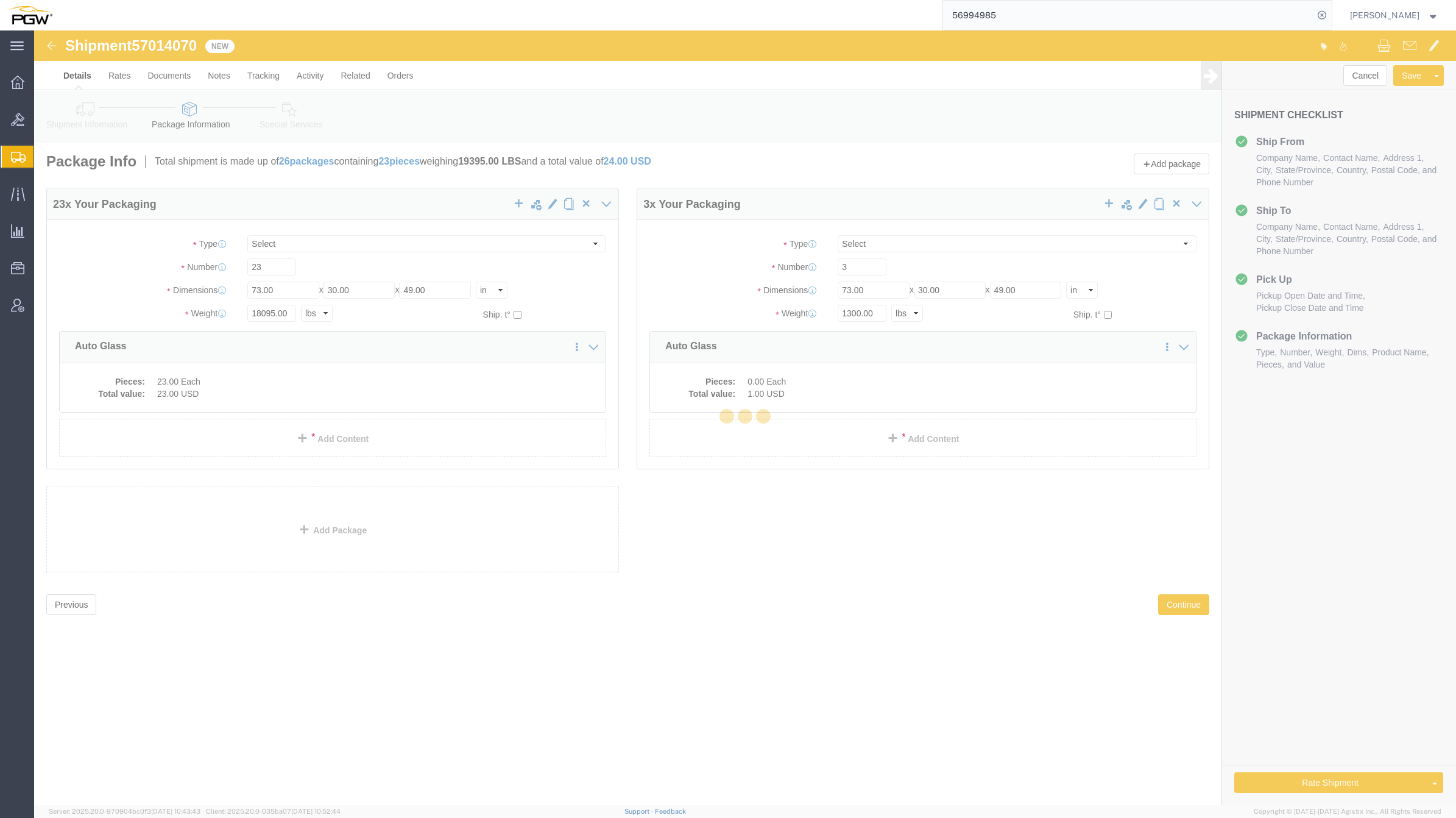
drag, startPoint x: 729, startPoint y: 342, endPoint x: 692, endPoint y: 351, distance: 38.1
click at [692, 351] on div at bounding box center [745, 418] width 1422 height 775
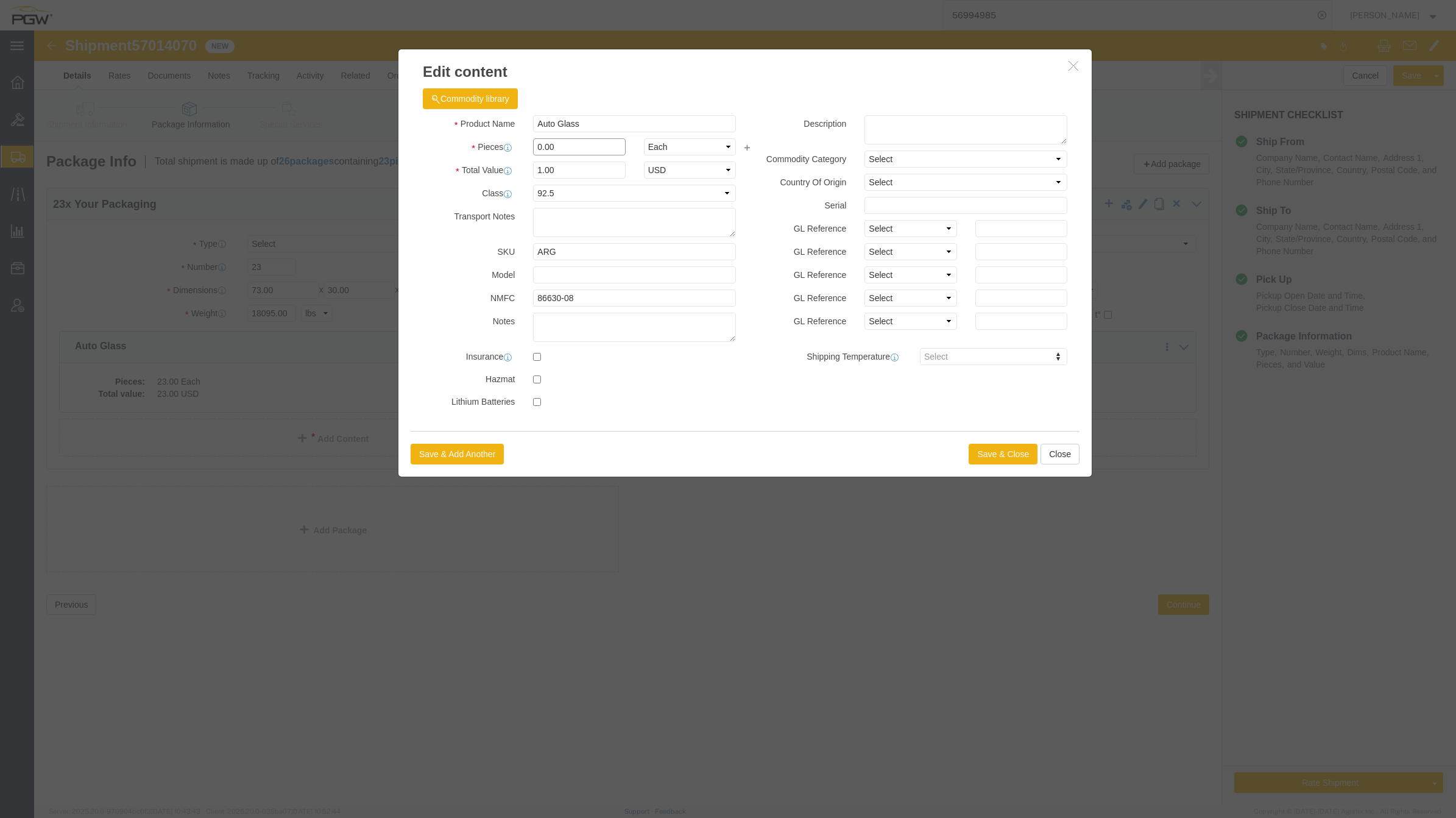
click input "0.00"
drag, startPoint x: 508, startPoint y: 113, endPoint x: 493, endPoint y: 114, distance: 15.0
click div "0.00"
type input "3.00"
type input "3"
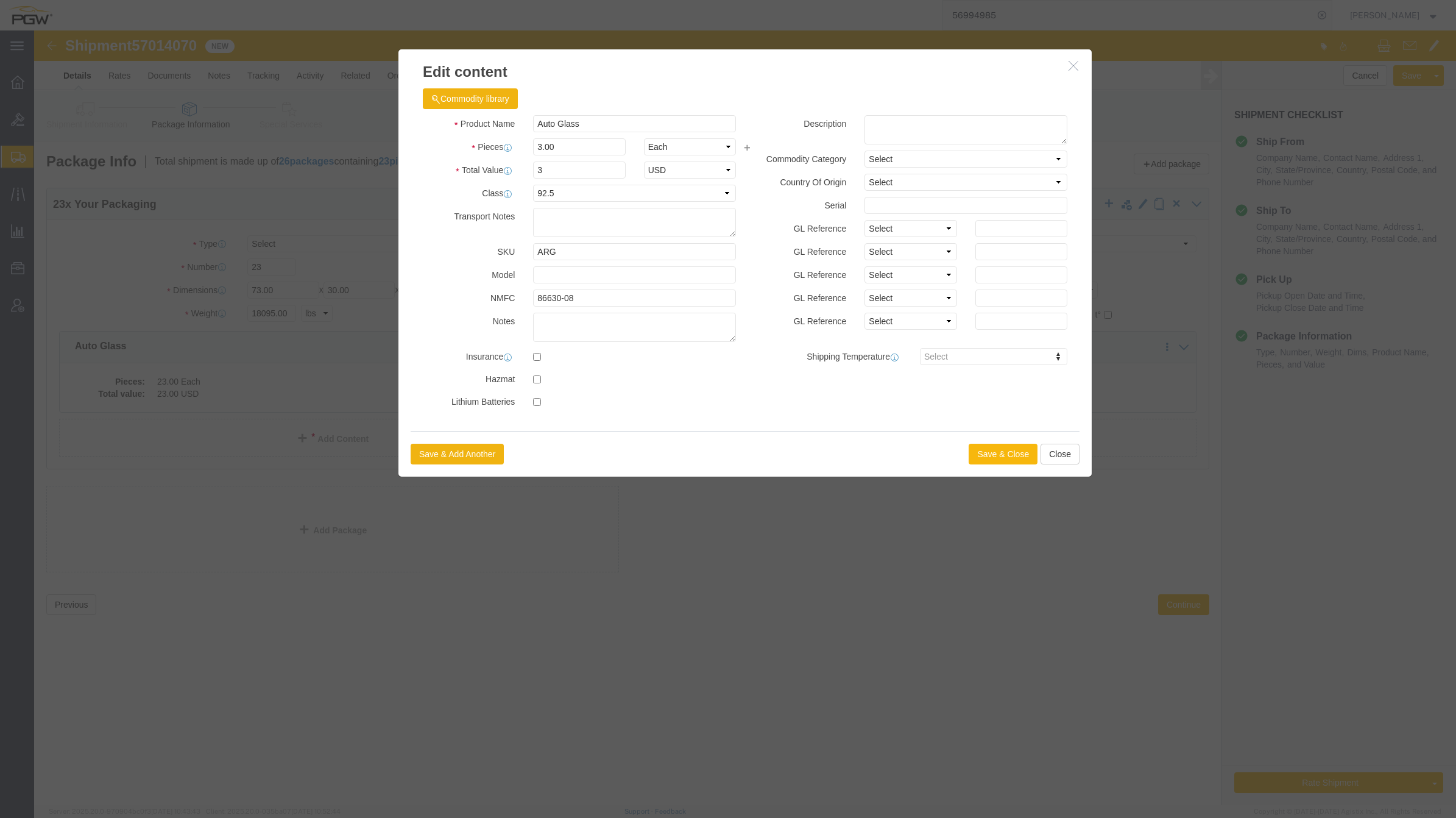
click button "Save & Close"
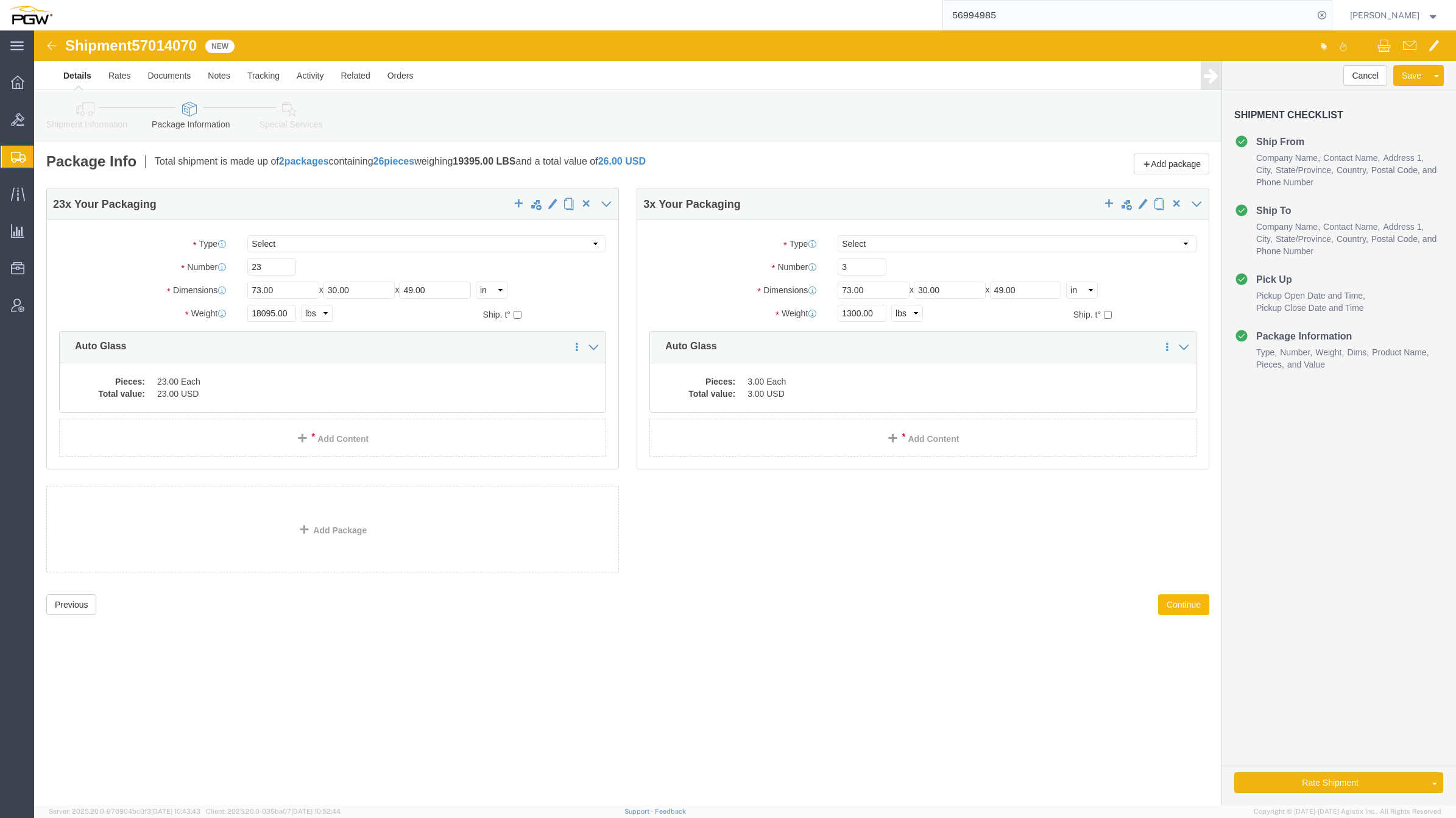
click button "Continue"
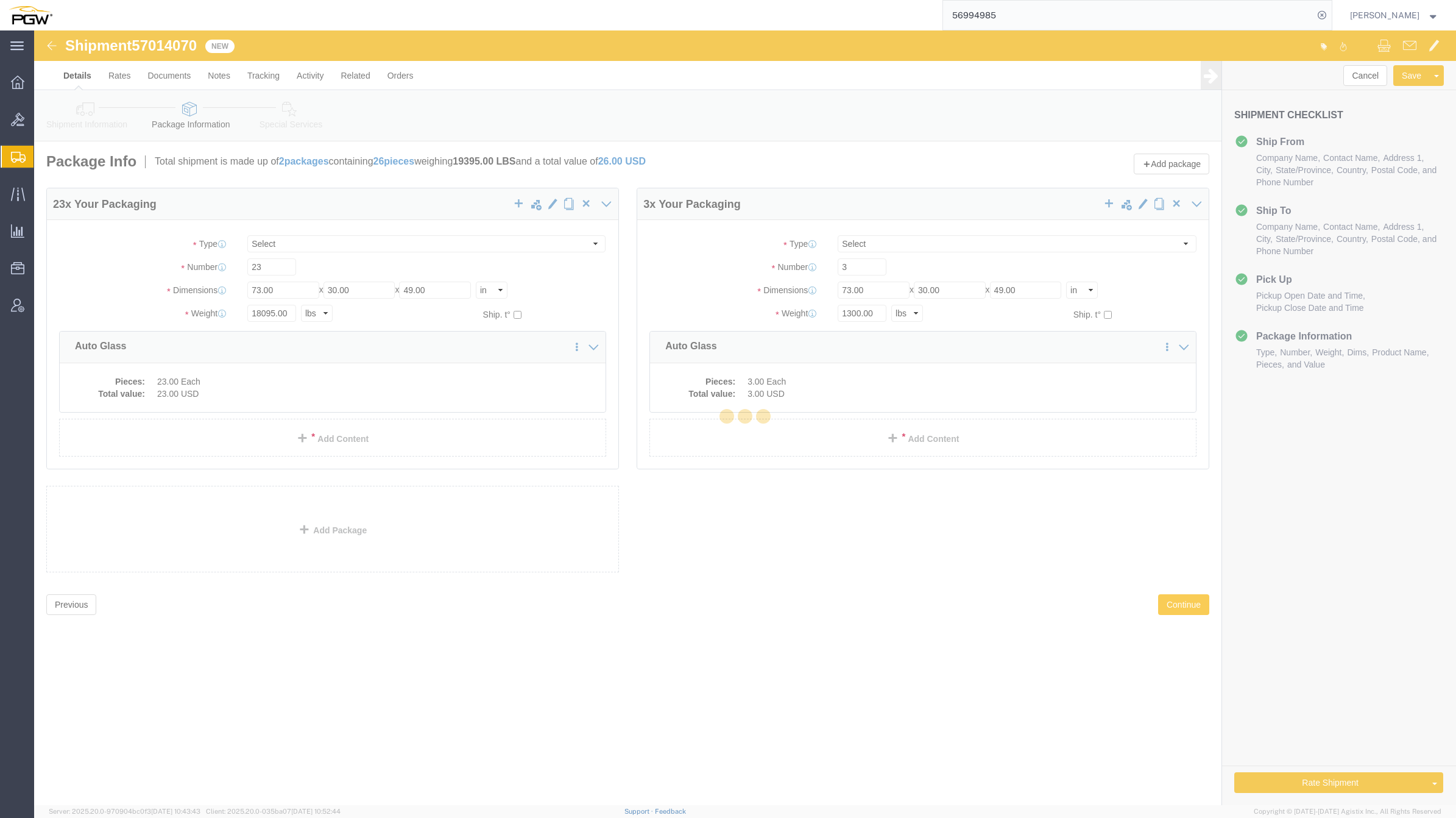
select select
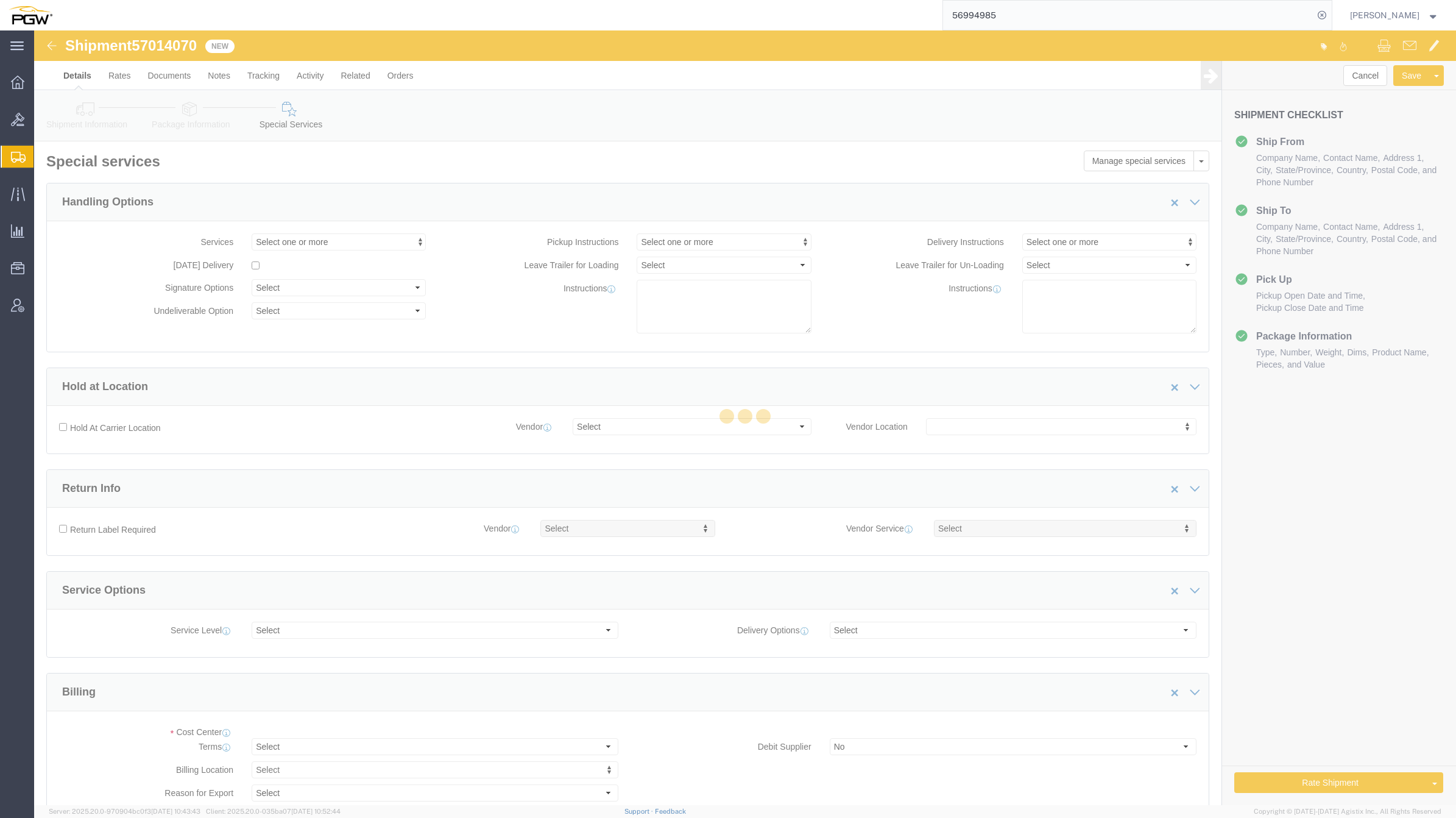
select select "COSTCENTER"
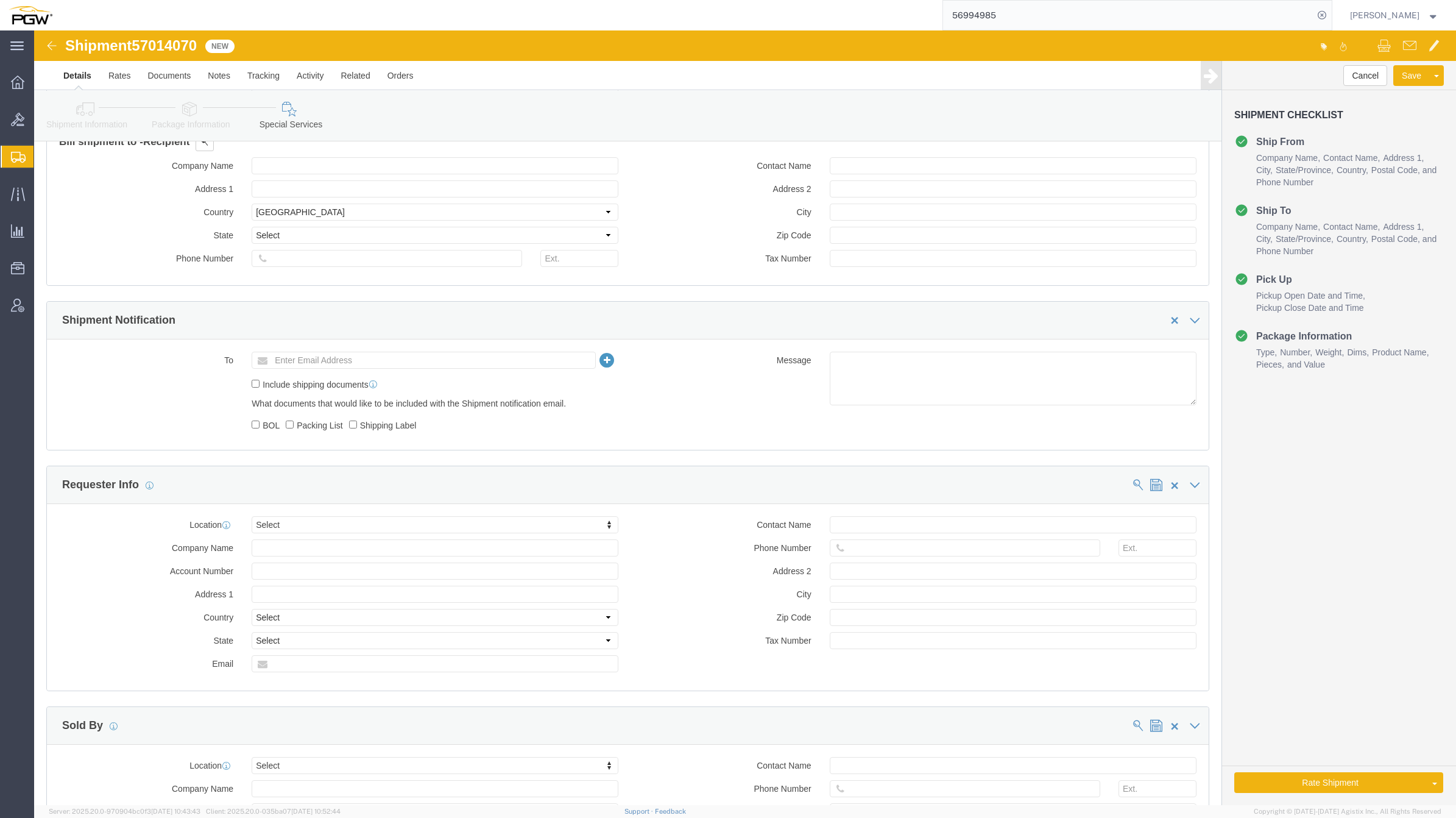
scroll to position [437, 0]
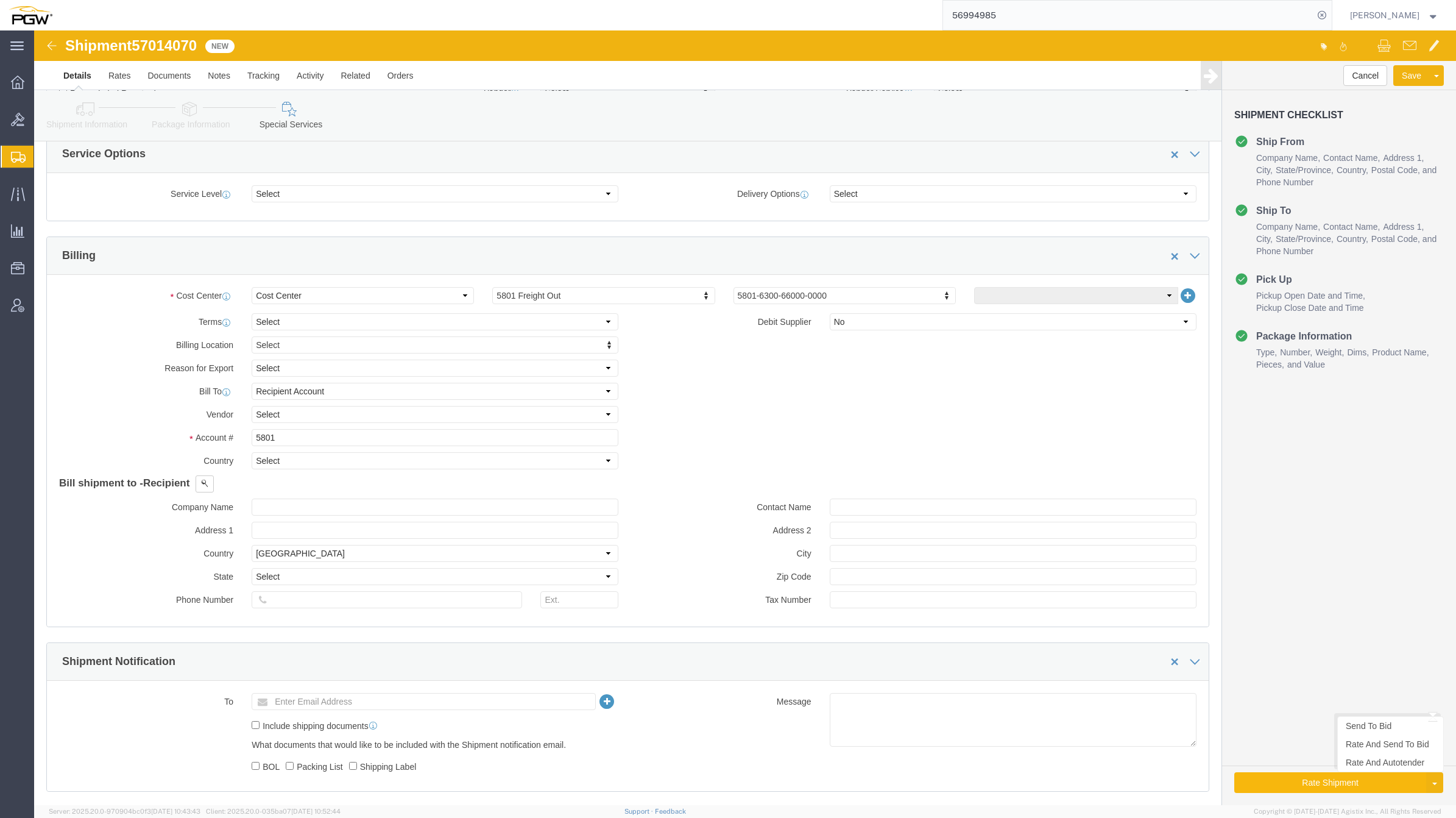
click button "Rate Shipment"
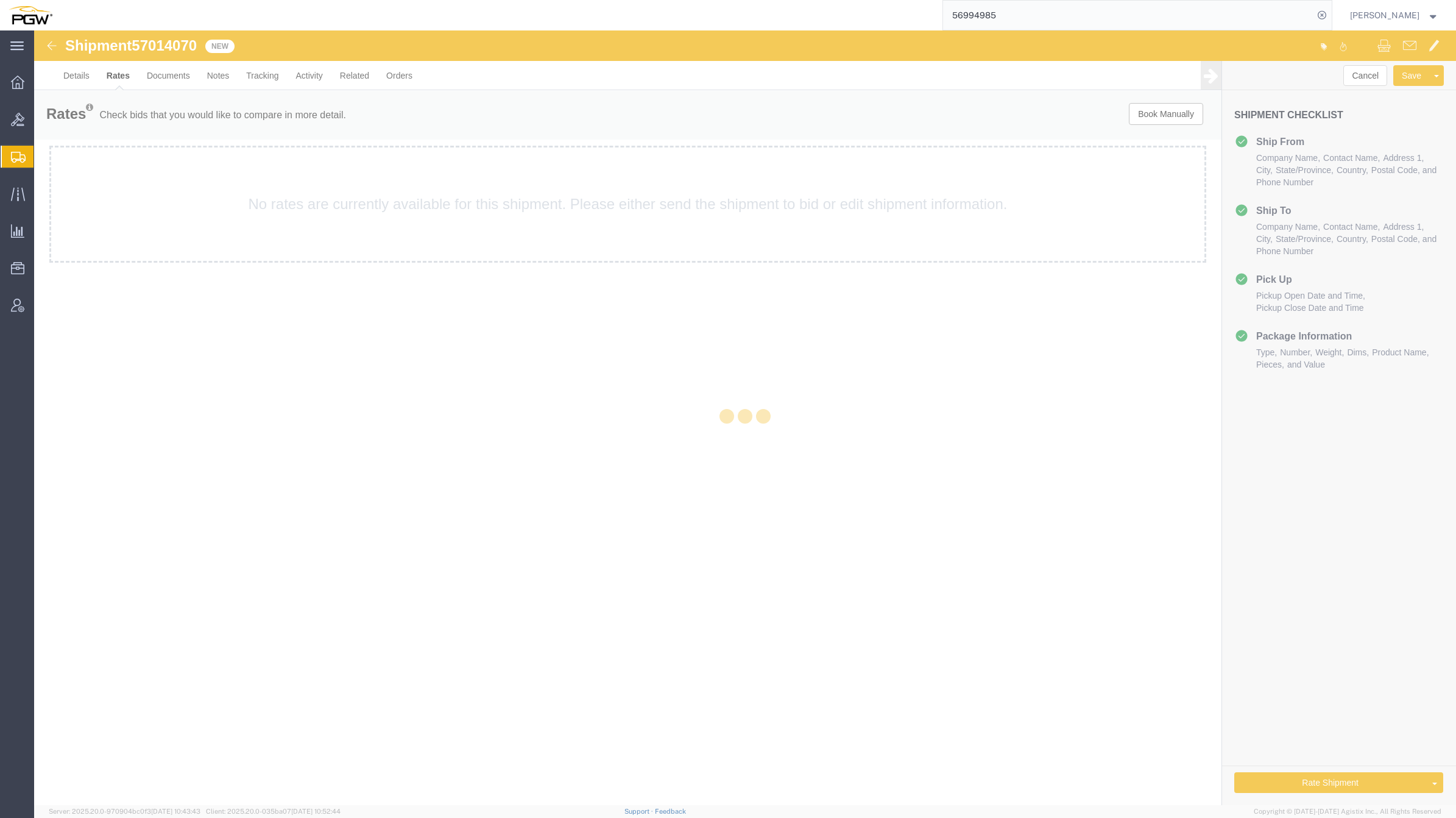
scroll to position [0, 0]
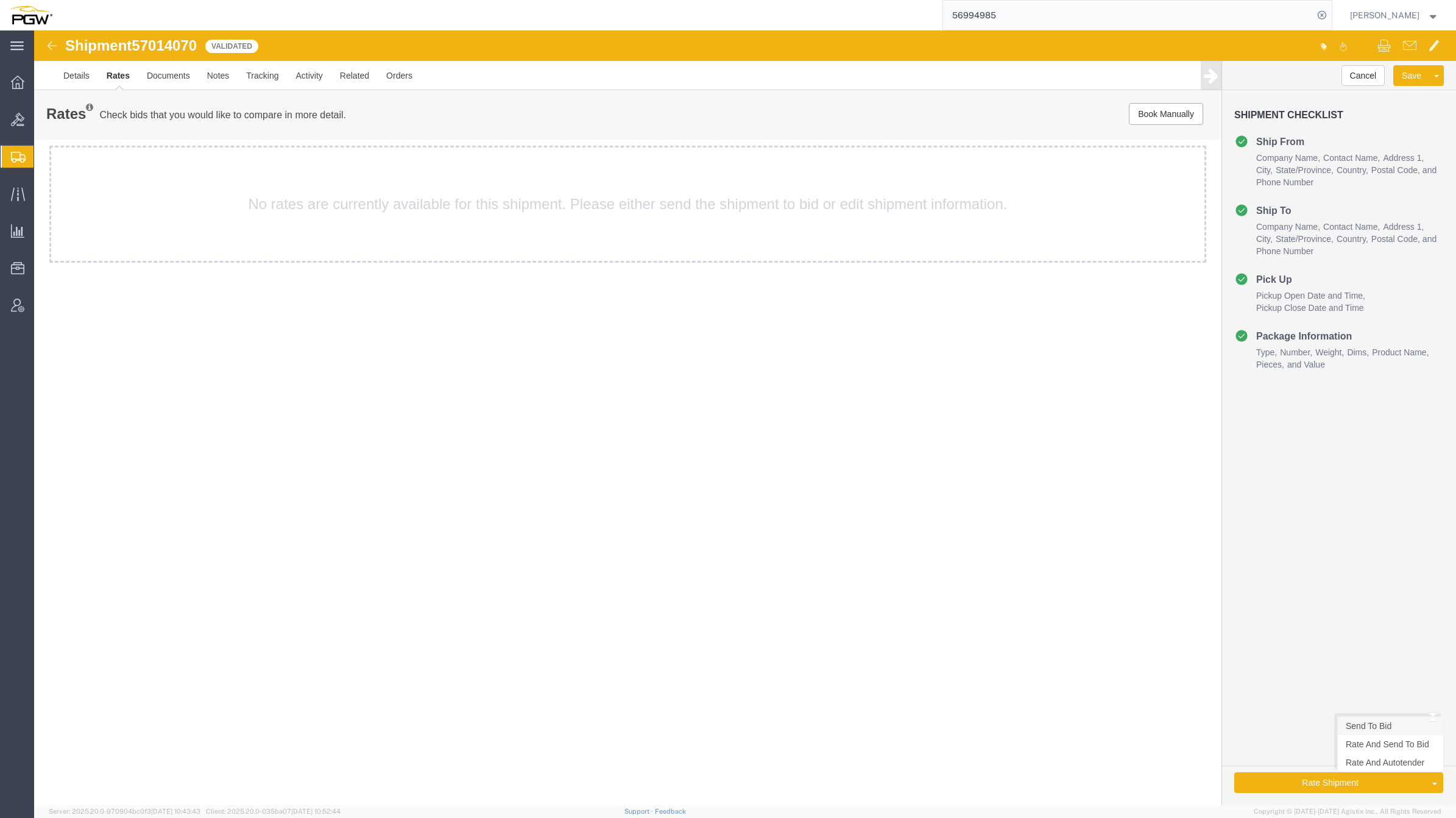
click at [1393, 732] on link "Send To Bid" at bounding box center [1390, 725] width 105 height 18
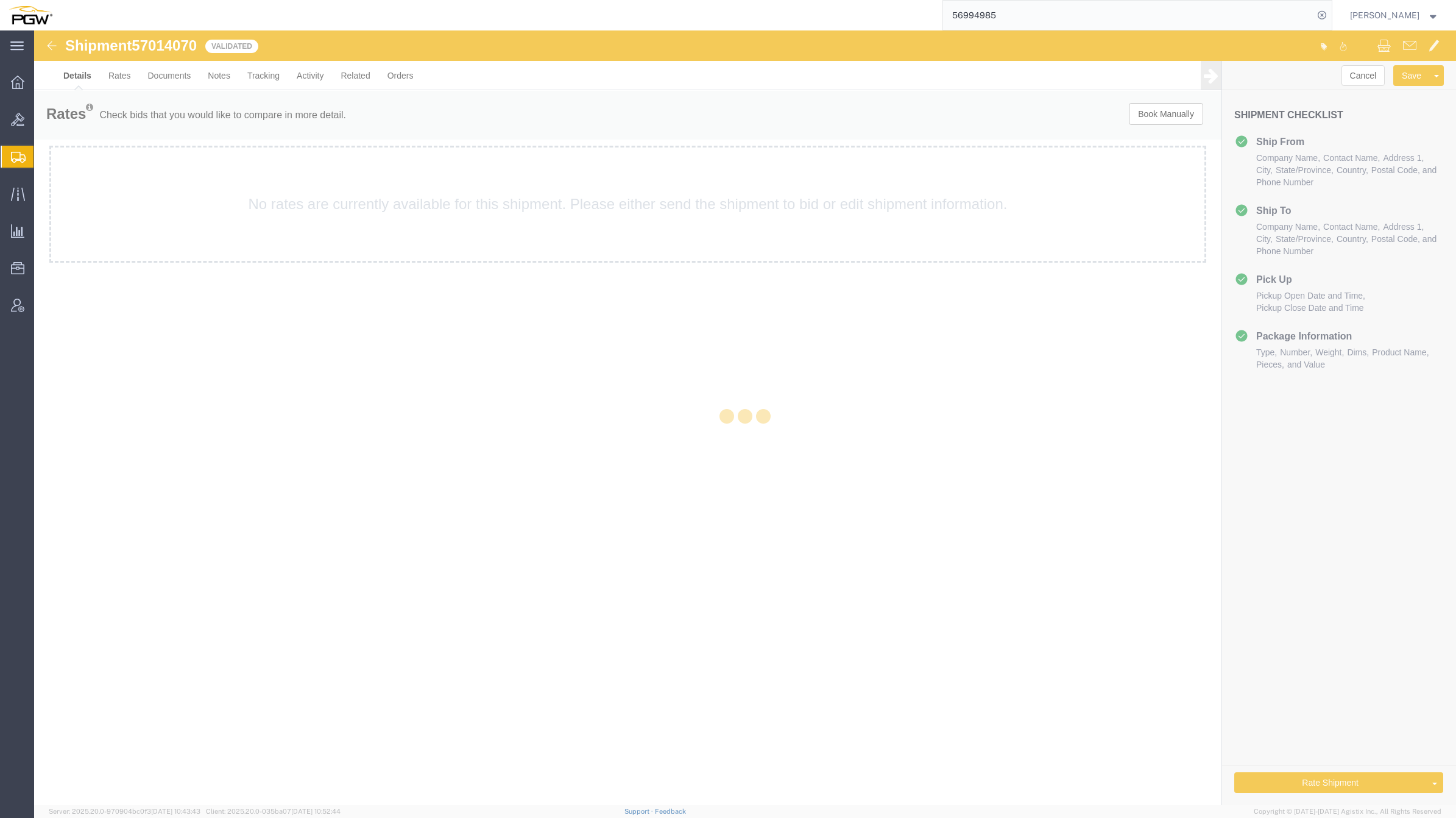
select select "62891"
select select "28299"
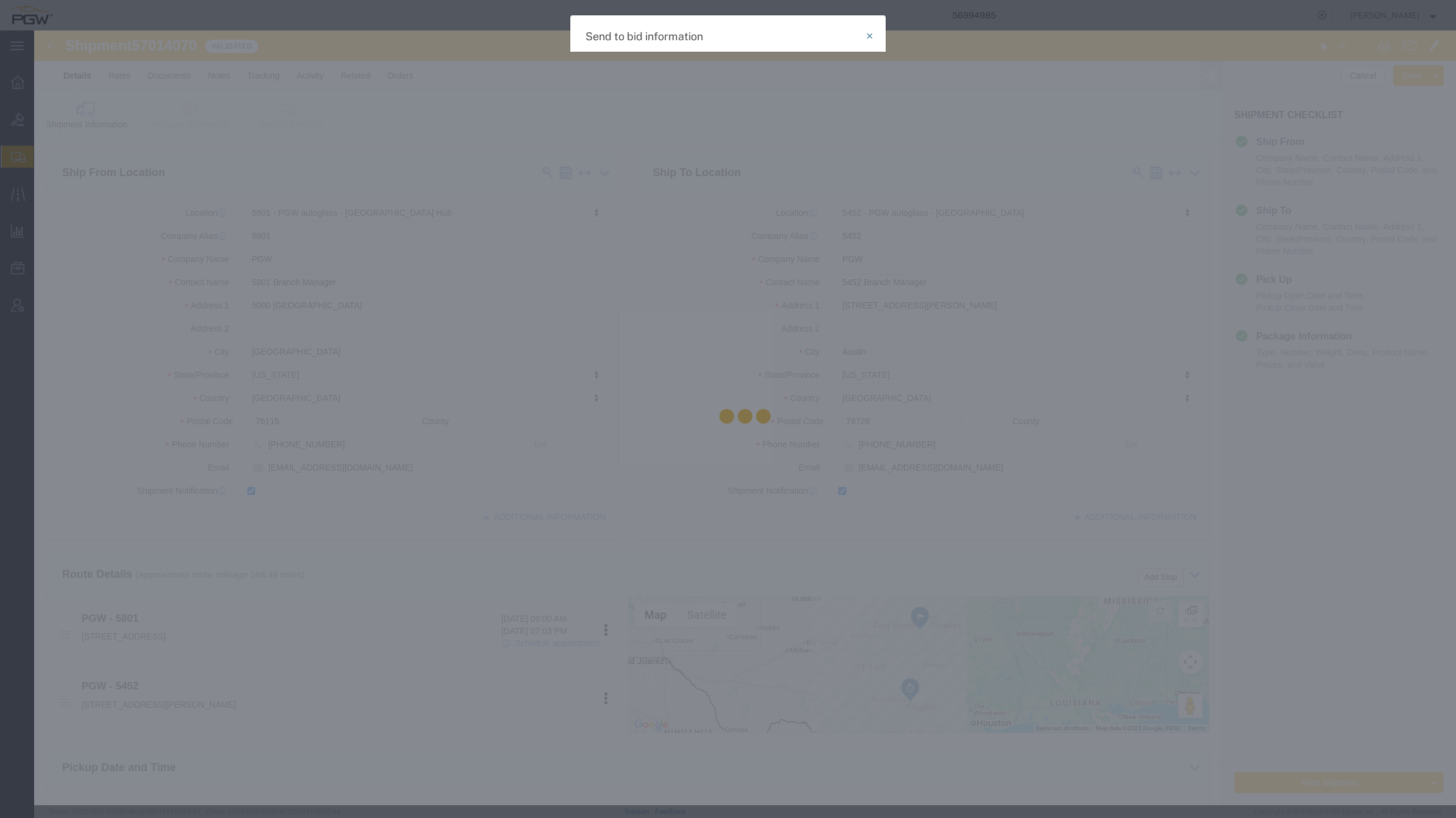
select select "TL"
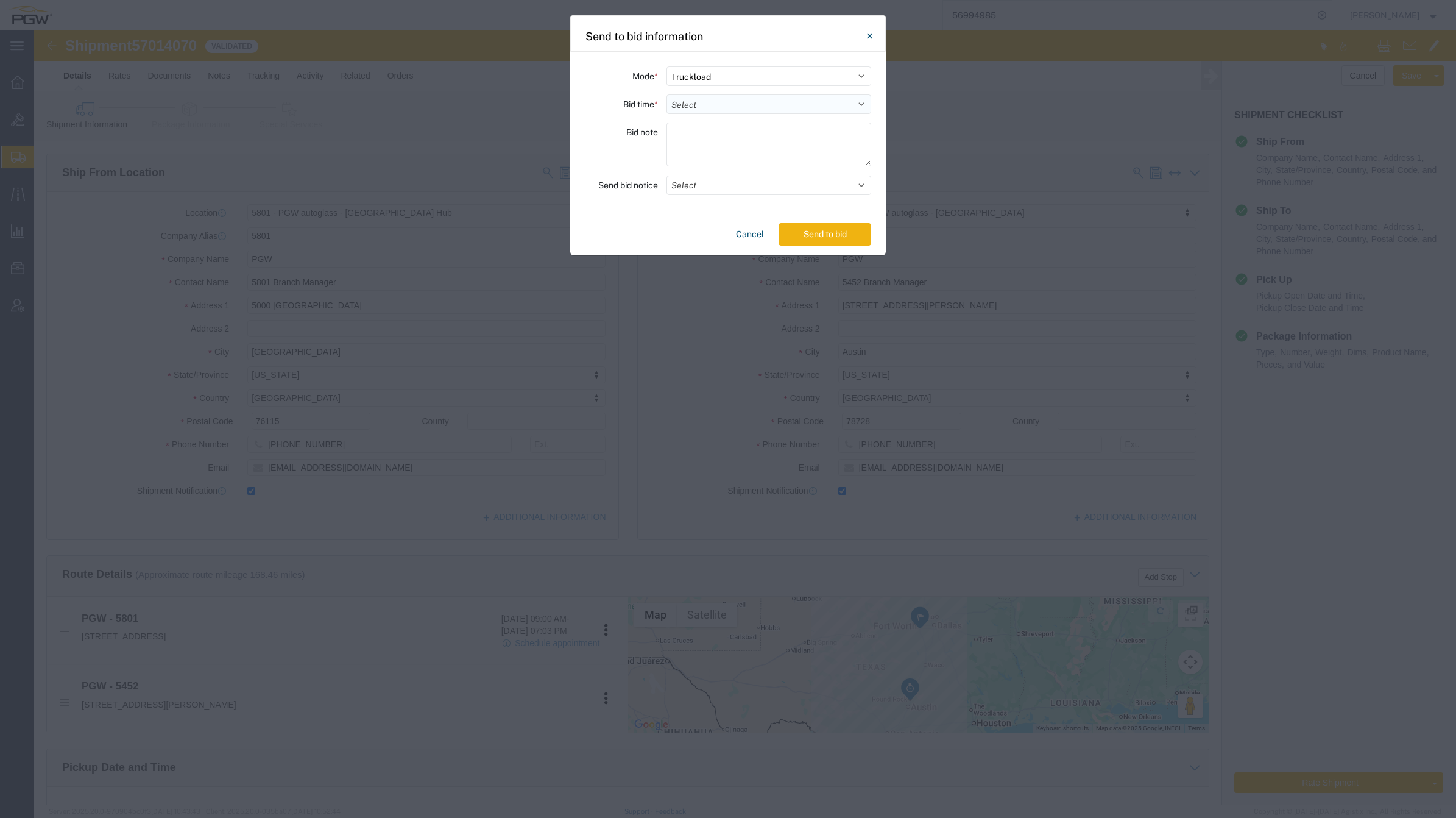
click at [860, 110] on select "Select 30 Min (Rush) 1 Hour (Rush) 2 Hours (Rush) 4 Hours (Rush) 8 Hours (Rush)…" at bounding box center [769, 104] width 204 height 19
click at [667, 95] on select "Select 30 Min (Rush) 1 Hour (Rush) 2 Hours (Rush) 4 Hours (Rush) 8 Hours (Rush)…" at bounding box center [769, 104] width 204 height 19
click at [814, 236] on button "Send to bid" at bounding box center [824, 234] width 93 height 23
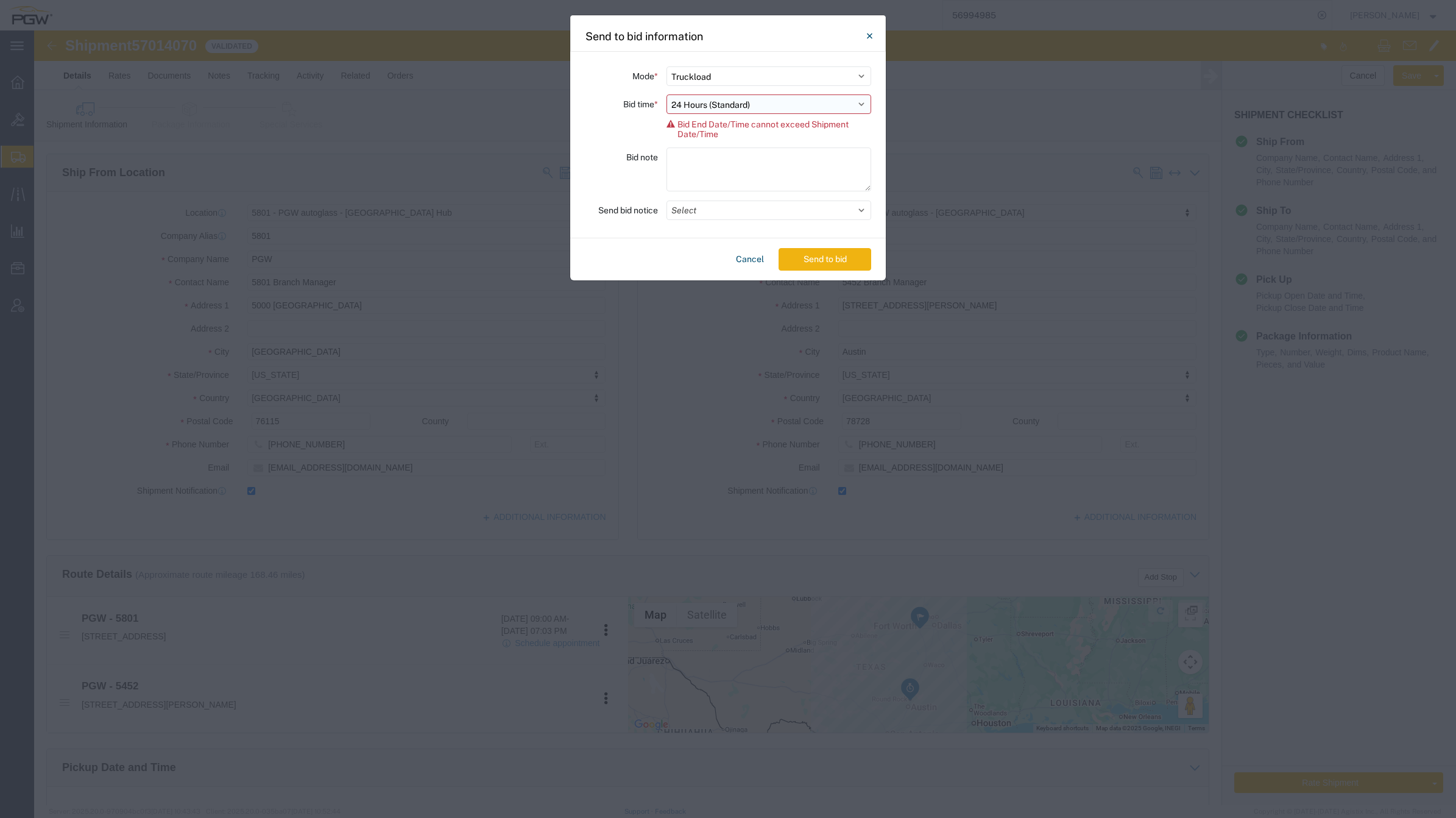
click at [776, 97] on select "Select 30 Min (Rush) 1 Hour (Rush) 2 Hours (Rush) 4 Hours (Rush) 8 Hours (Rush)…" at bounding box center [769, 104] width 204 height 19
click at [667, 95] on select "Select 30 Min (Rush) 1 Hour (Rush) 2 Hours (Rush) 4 Hours (Rush) 8 Hours (Rush)…" at bounding box center [769, 104] width 204 height 19
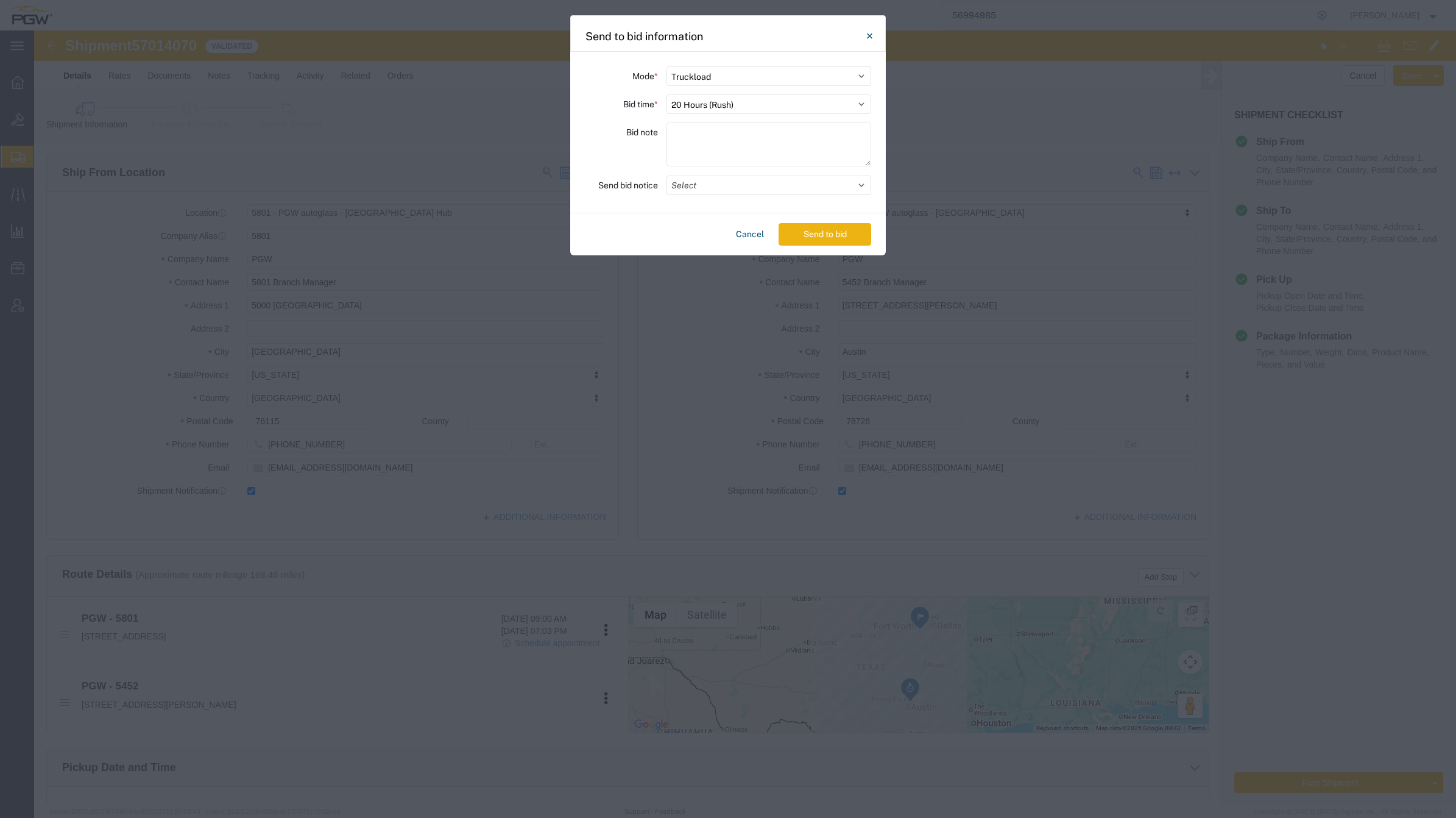
click at [800, 236] on button "Send to bid" at bounding box center [824, 234] width 93 height 23
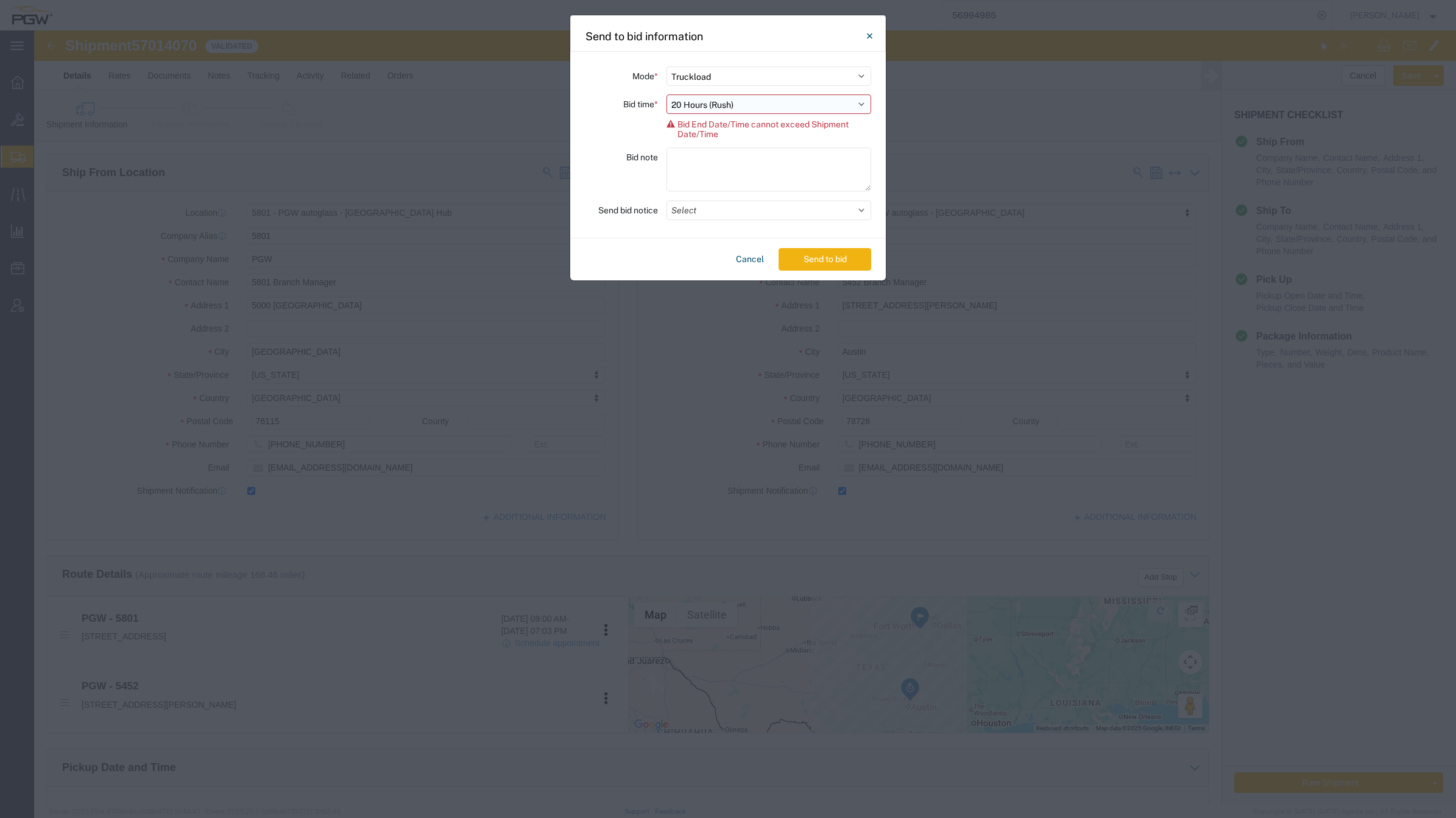
click at [797, 104] on select "Select 30 Min (Rush) 1 Hour (Rush) 2 Hours (Rush) 4 Hours (Rush) 8 Hours (Rush)…" at bounding box center [769, 104] width 204 height 19
select select "16"
click at [667, 95] on select "Select 30 Min (Rush) 1 Hour (Rush) 2 Hours (Rush) 4 Hours (Rush) 8 Hours (Rush)…" at bounding box center [769, 104] width 204 height 19
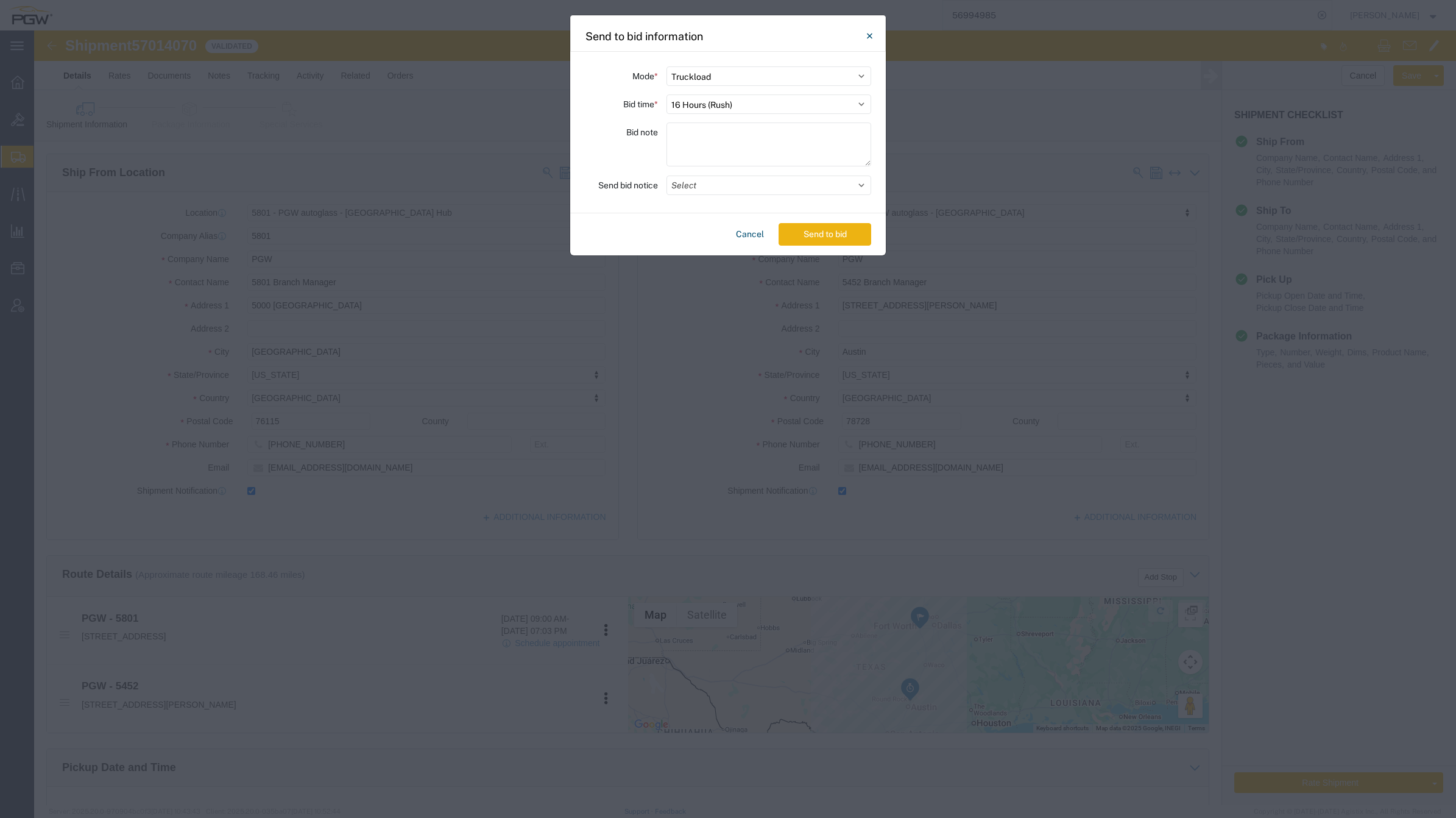
click at [799, 242] on button "Send to bid" at bounding box center [824, 234] width 93 height 23
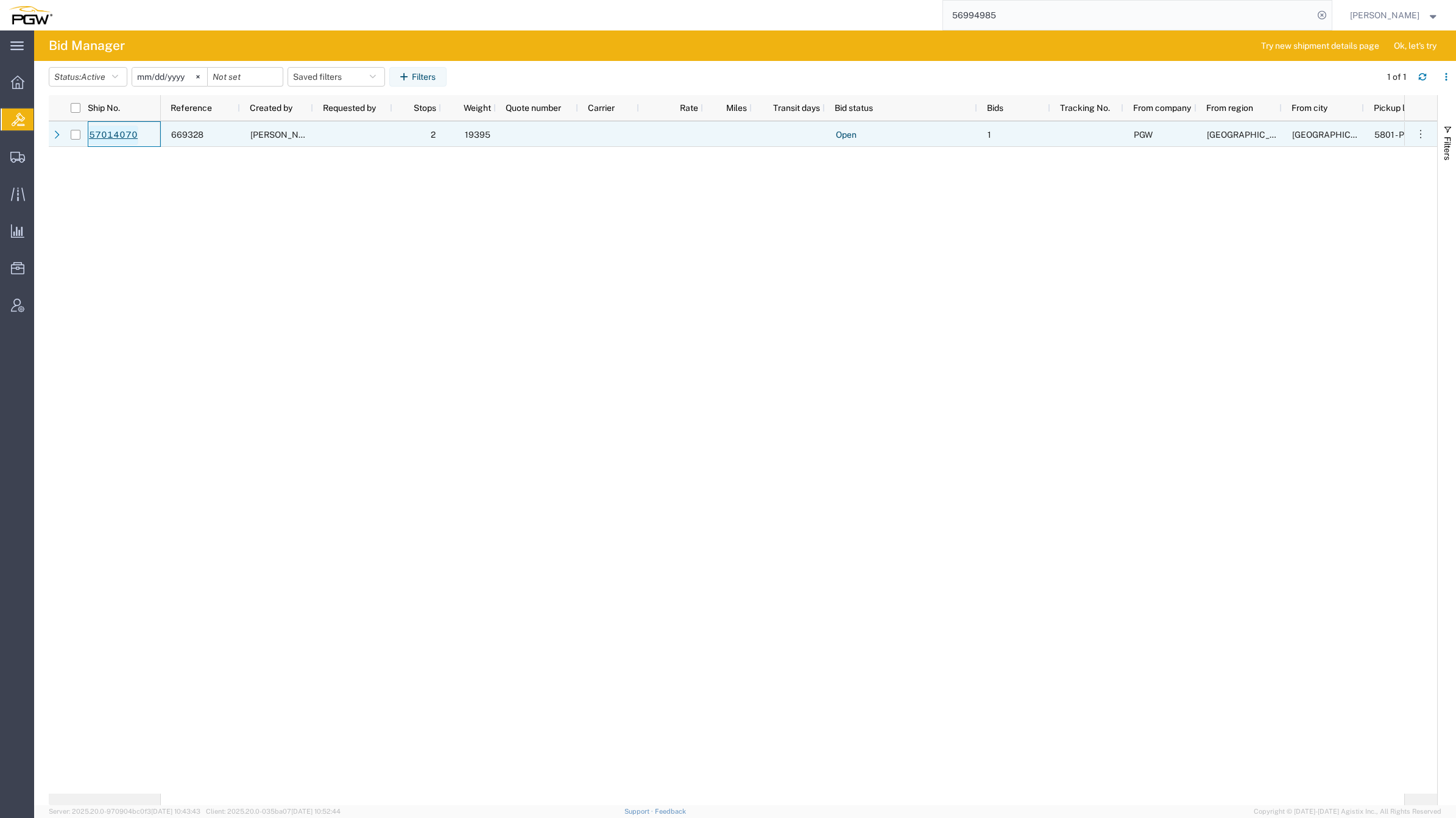
click at [126, 134] on link "57014070" at bounding box center [113, 135] width 50 height 19
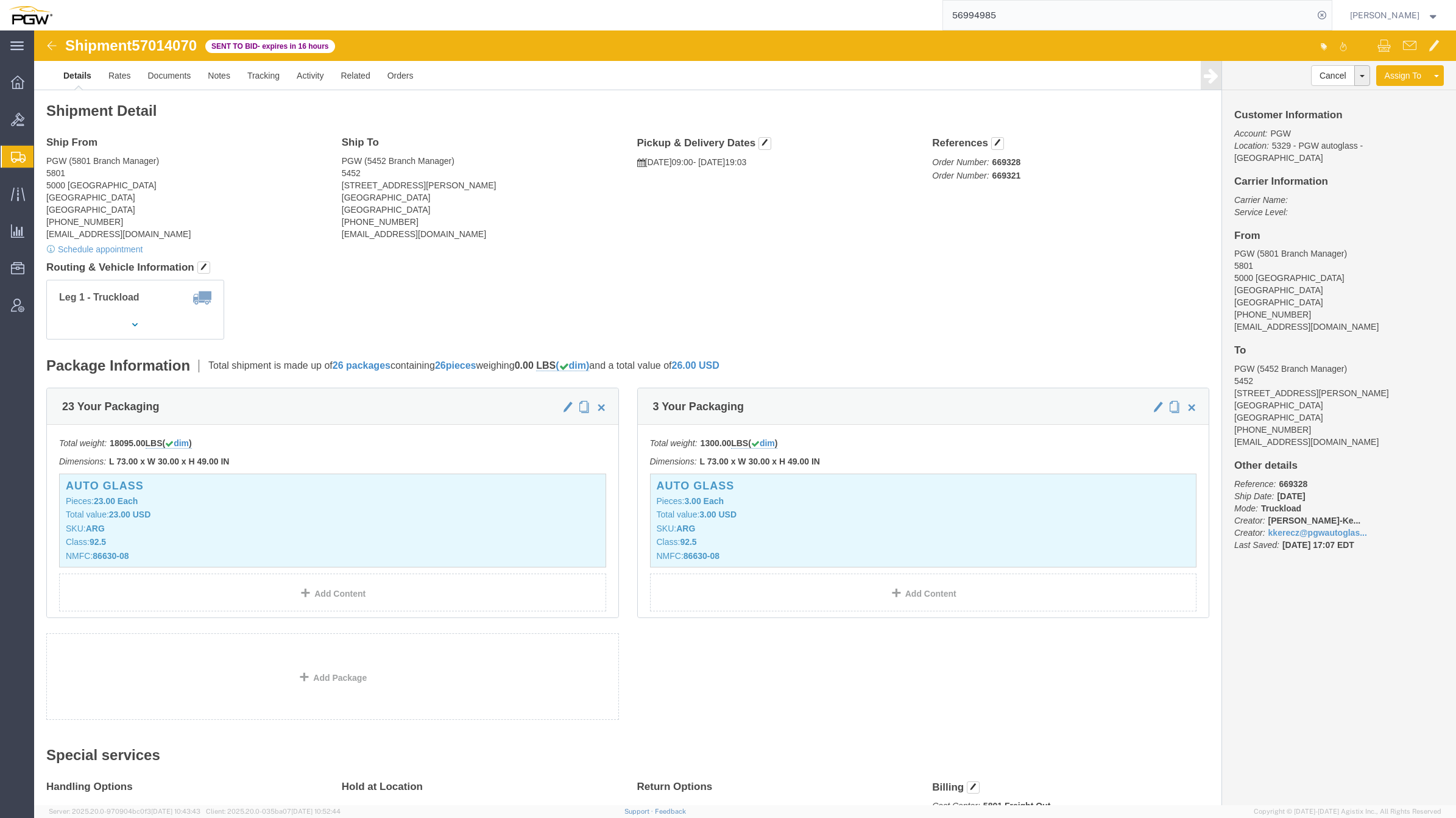
click span "57014070"
copy span "57014070"
click h4 "Routing & Vehicle Information"
click button "button"
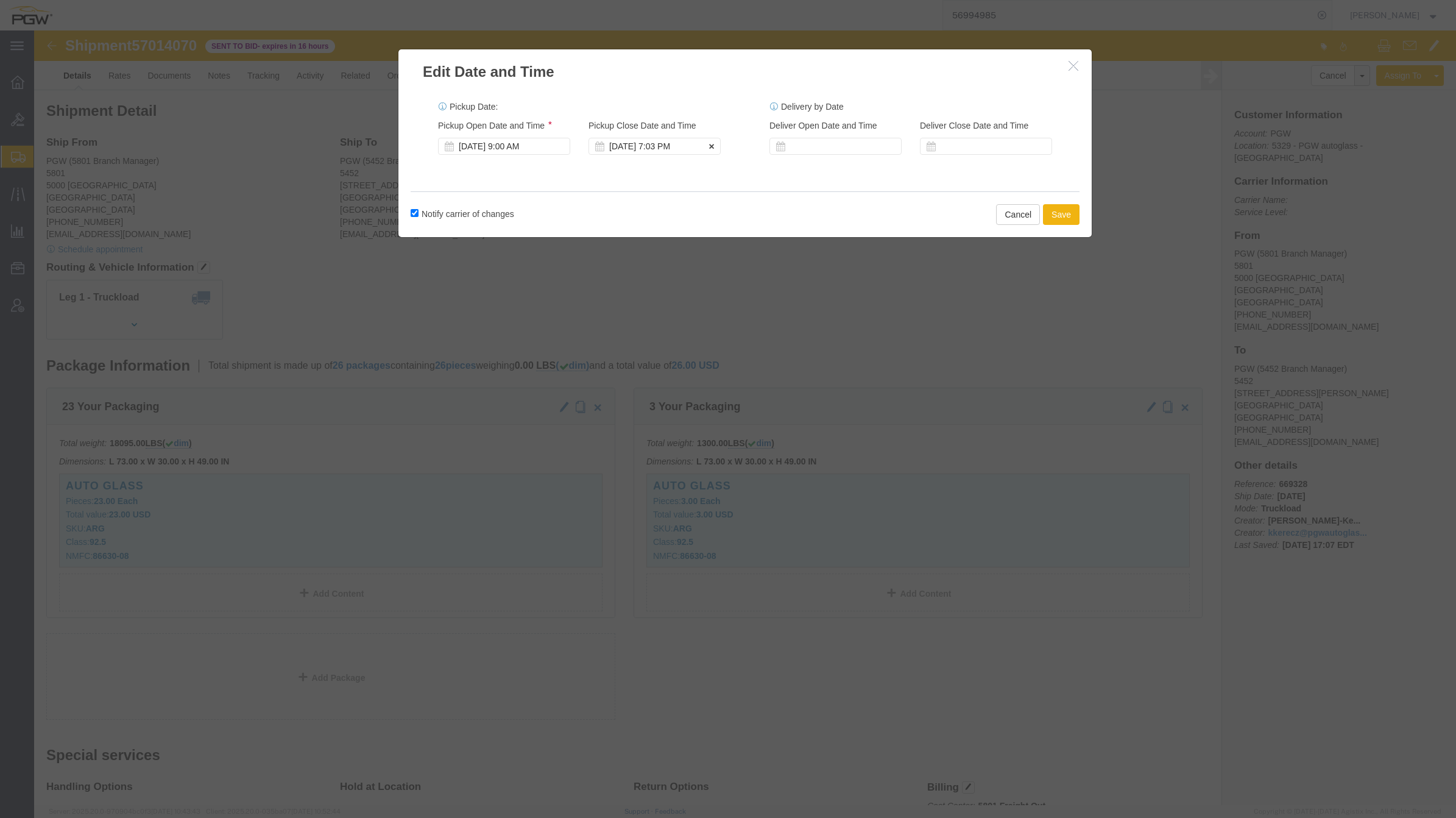
click div "Oct 03 2025 7:03 PM"
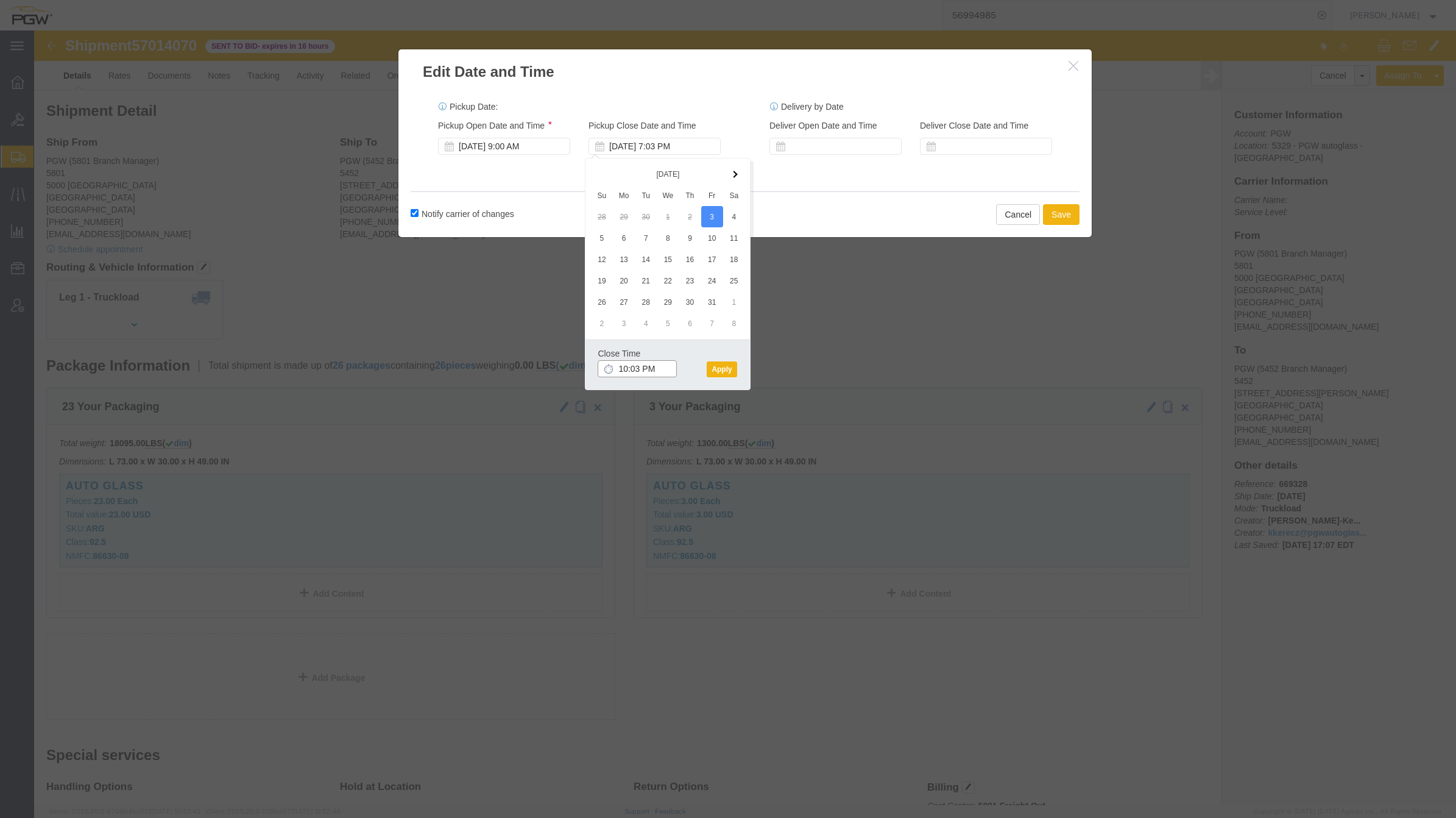
click input "10:03 PM"
type input "10:03 AM"
click button "Apply"
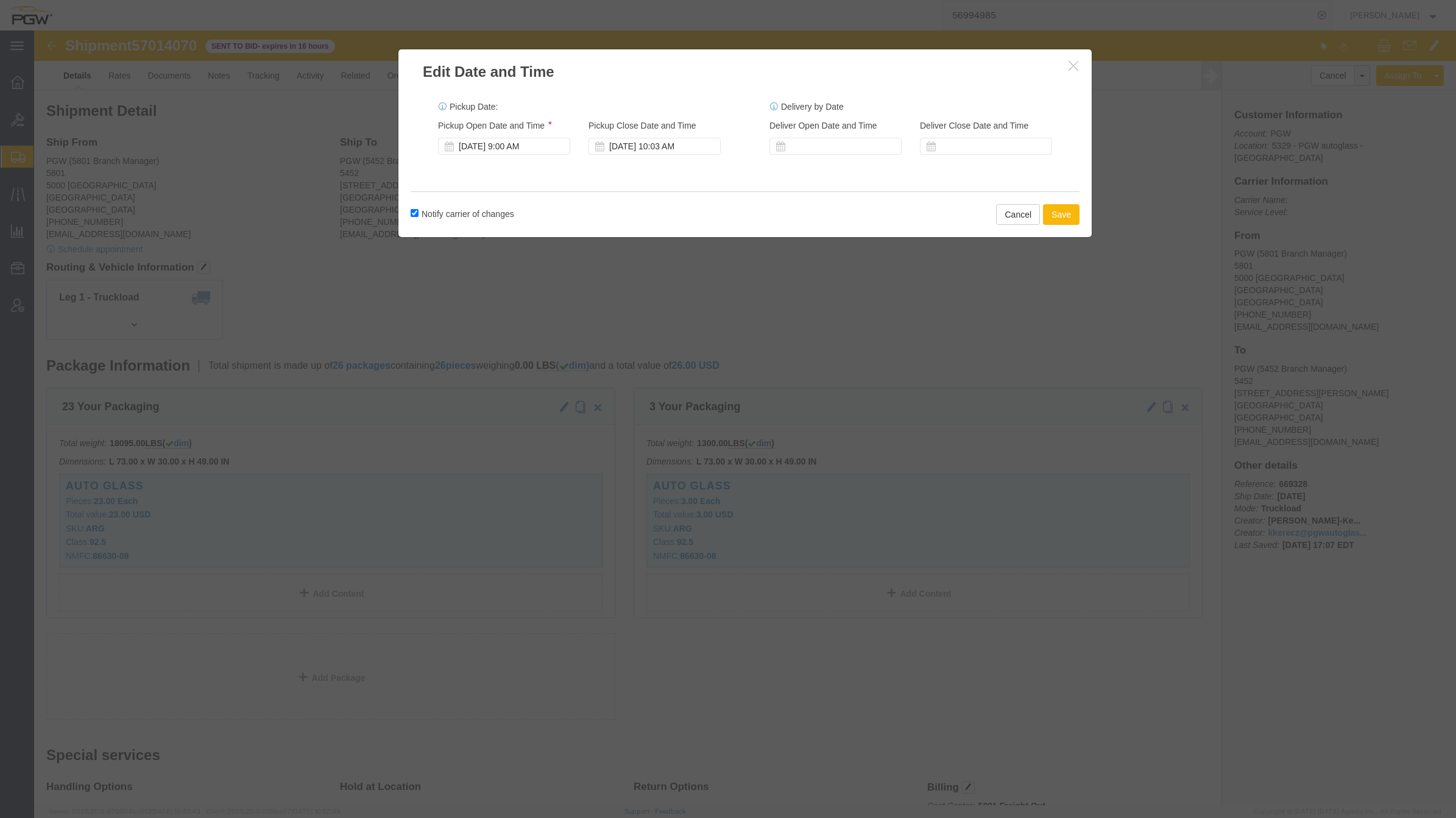
click button "Save"
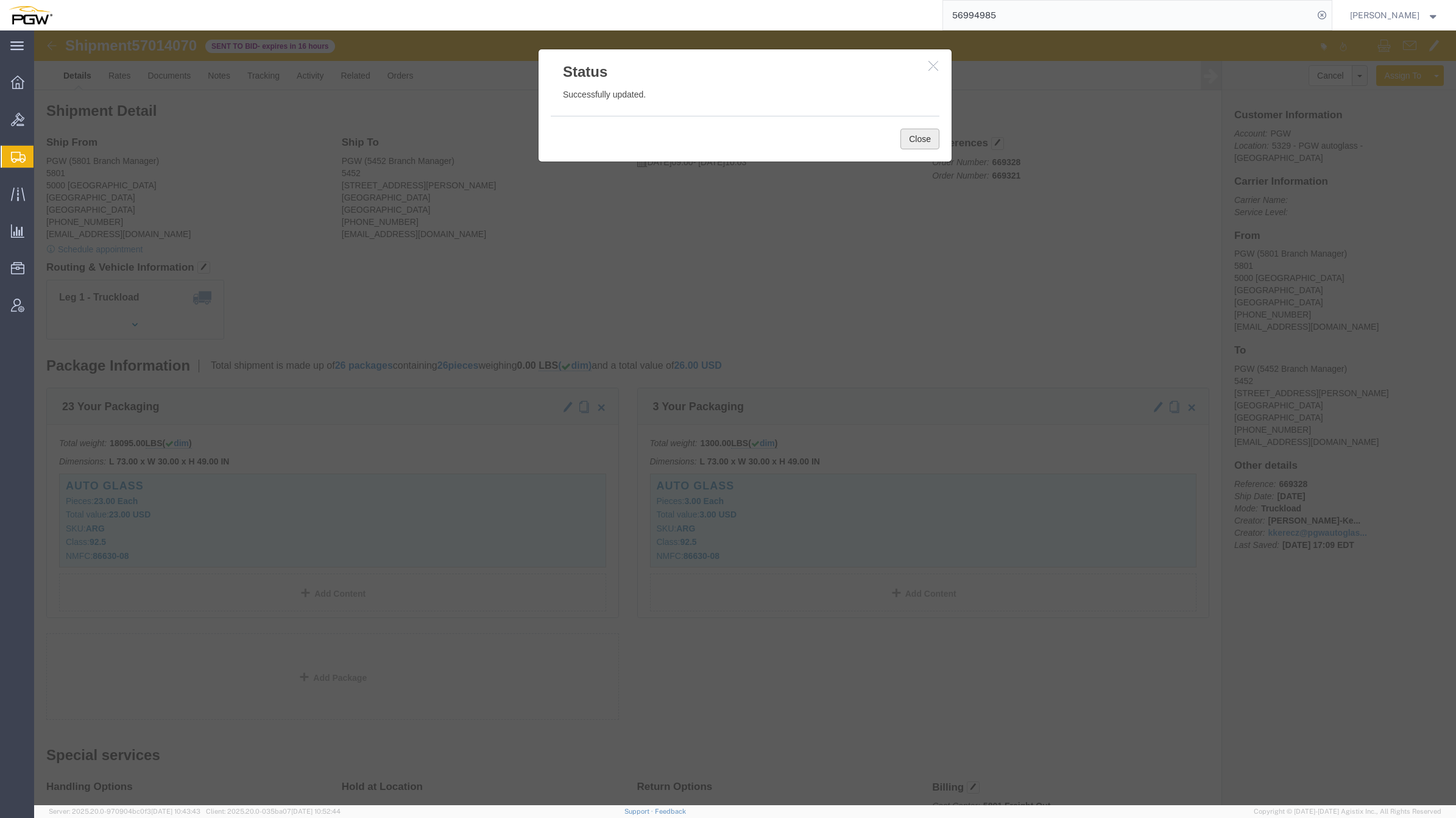
click button "Close"
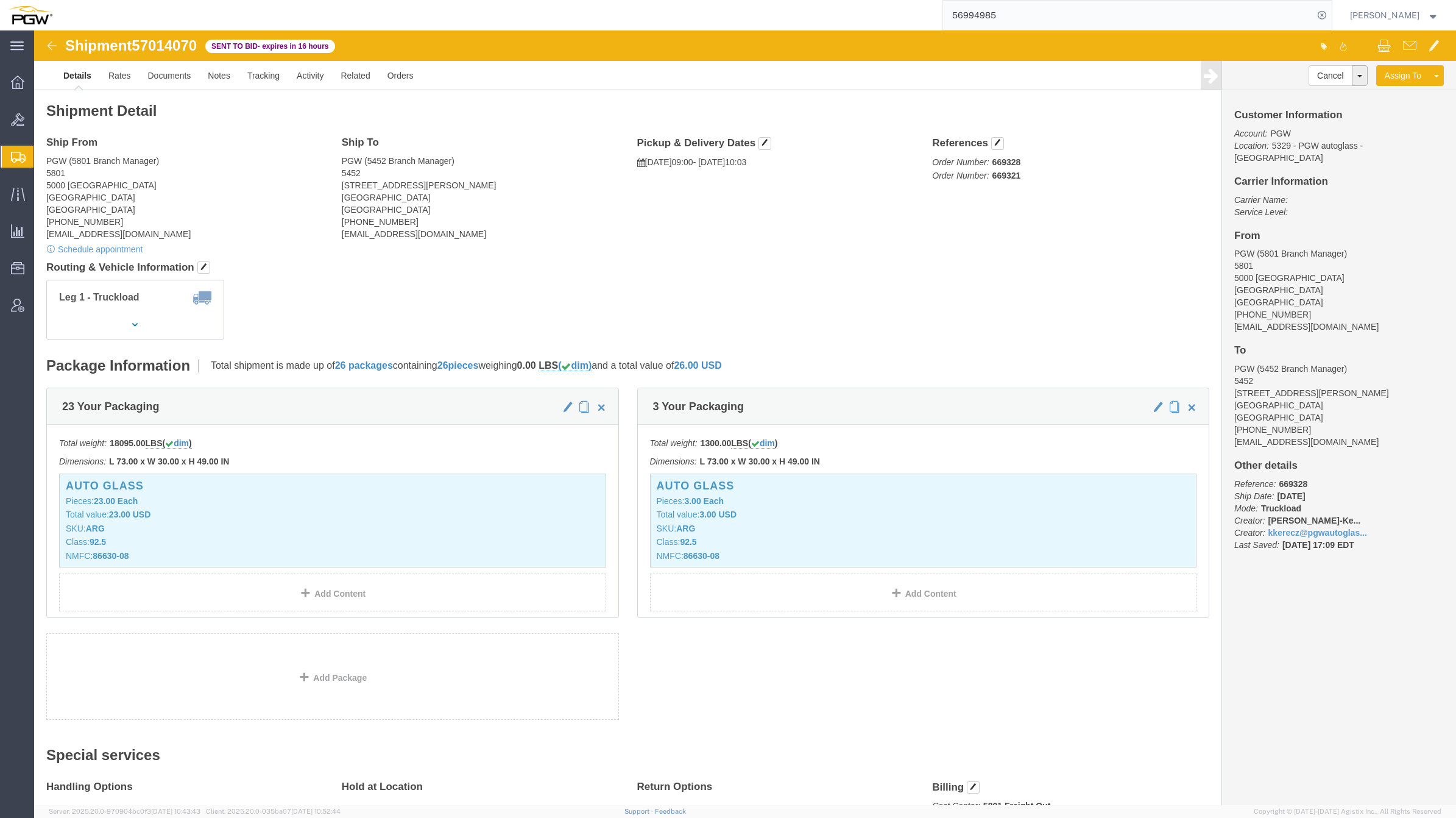
click div "Shipment 57014070 Sent to Bid - expires in 16 hours Details Rates Documents Not…"
drag, startPoint x: 114, startPoint y: 6, endPoint x: 116, endPoint y: 20, distance: 14.1
click span "57014070"
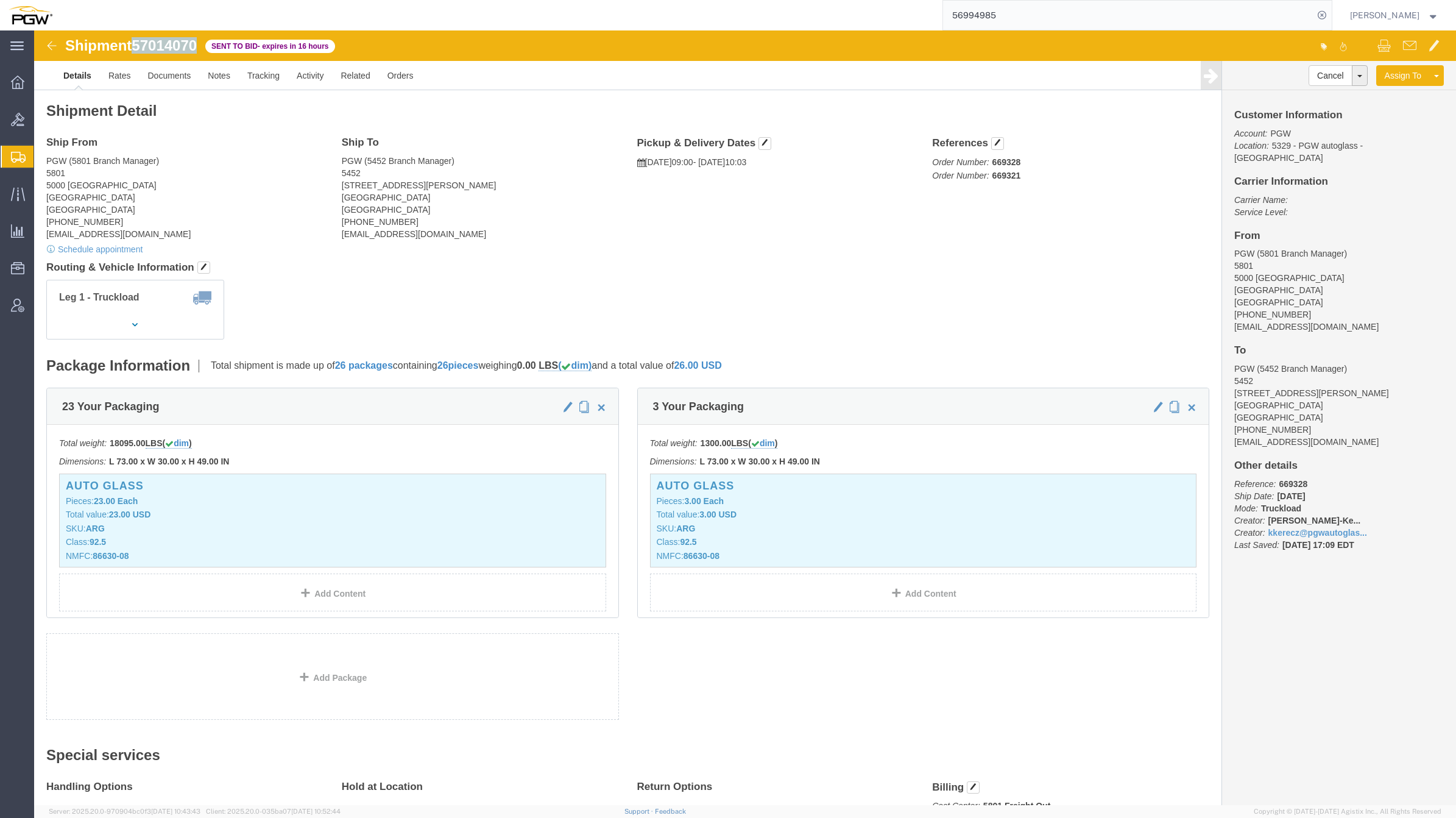
copy span "57014070"
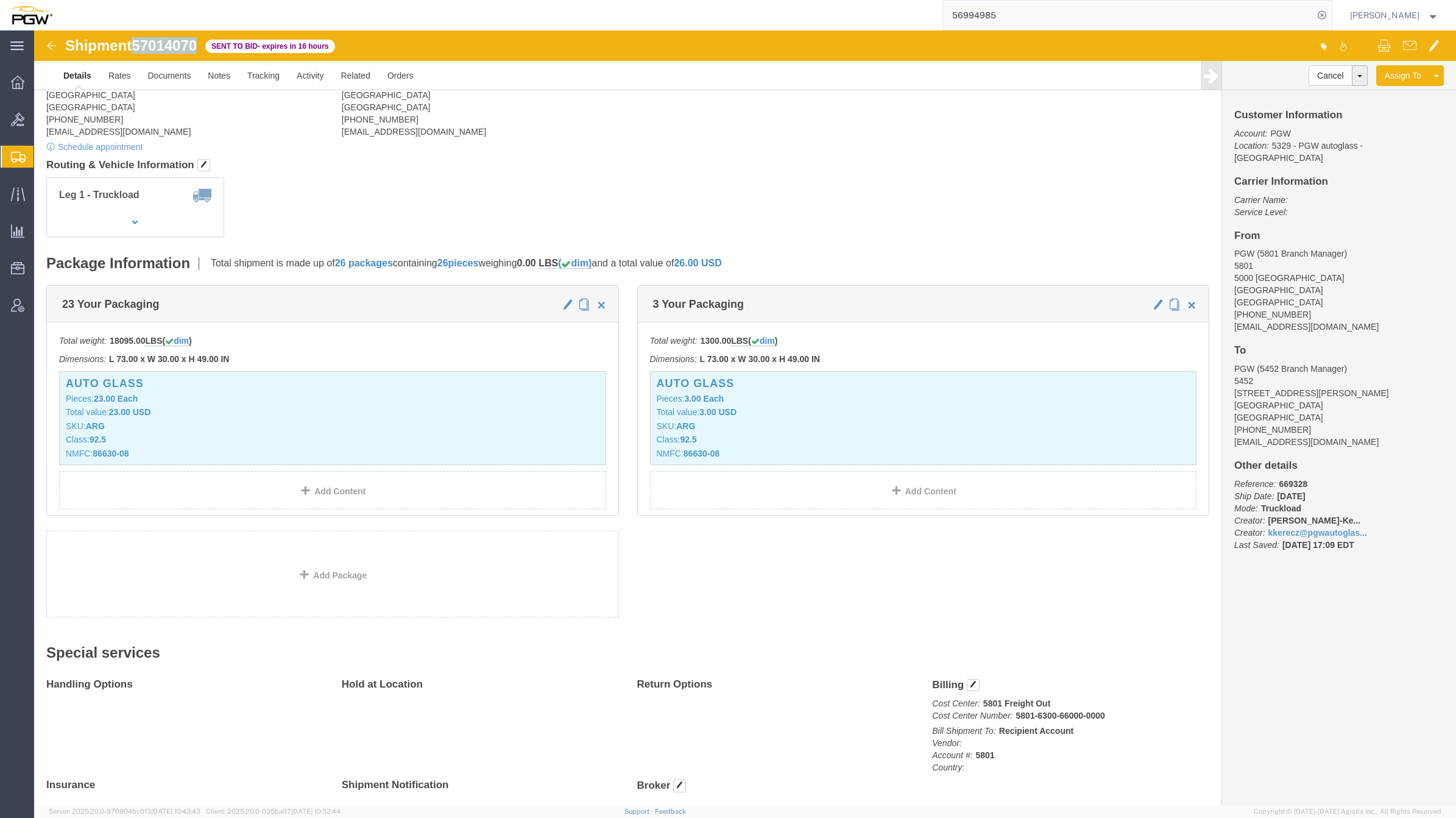
scroll to position [95, 0]
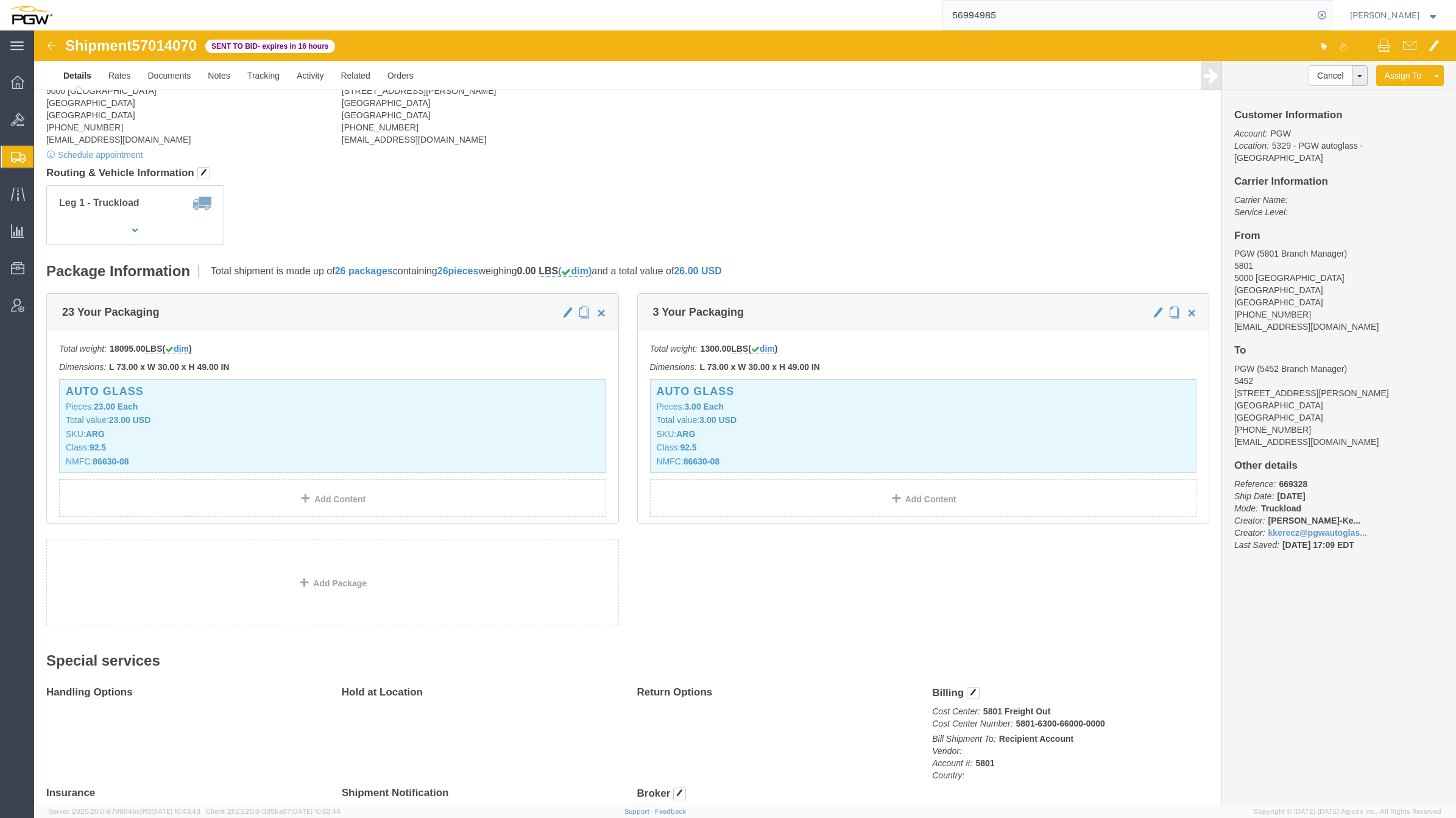
click div "Shipment 57014070 Sent to Bid - expires in 16 hours Details Rates Documents Not…"
click img
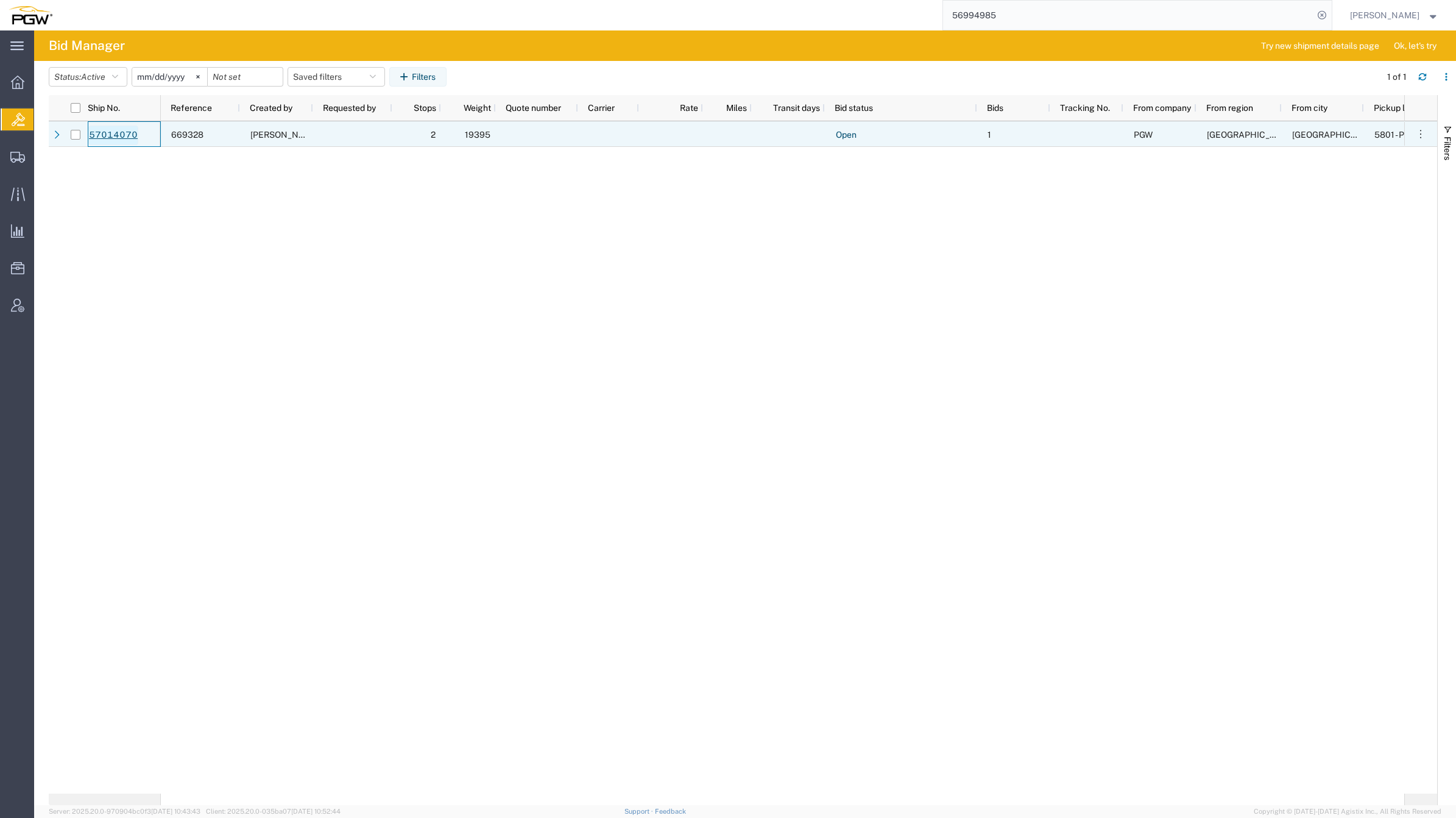
click at [103, 139] on link "57014070" at bounding box center [113, 135] width 50 height 19
